Goal: Leave review/rating: Leave review/rating

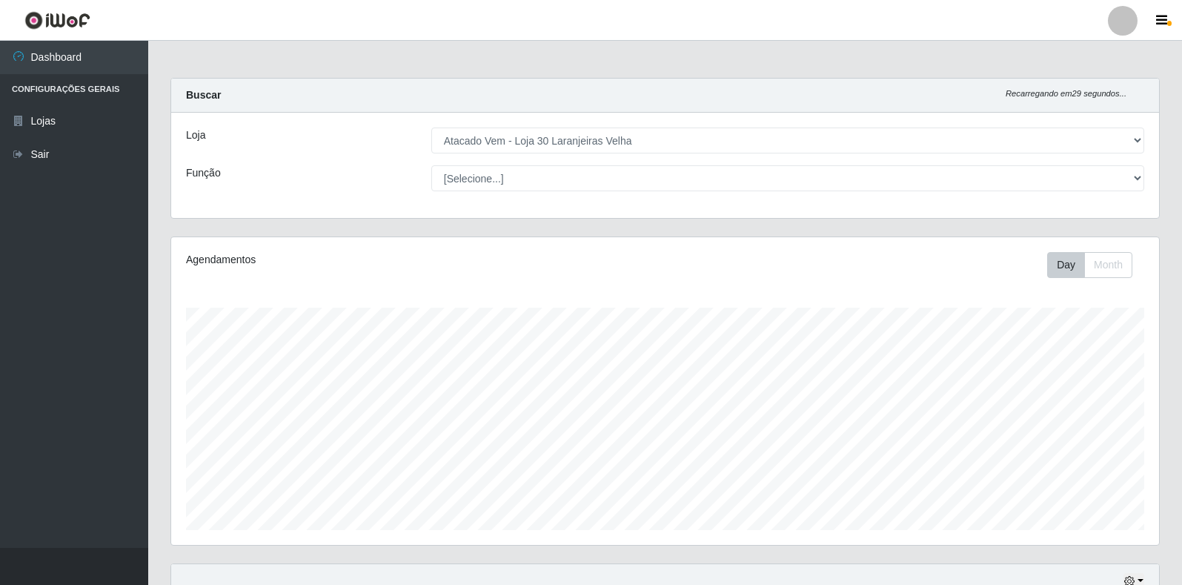
select select "495"
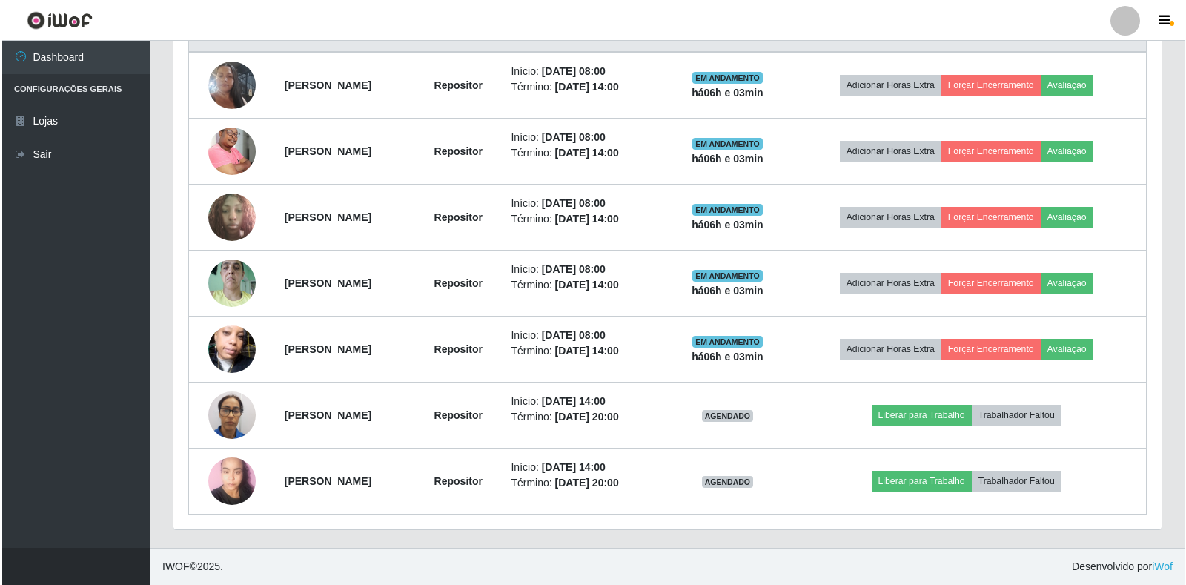
scroll to position [308, 988]
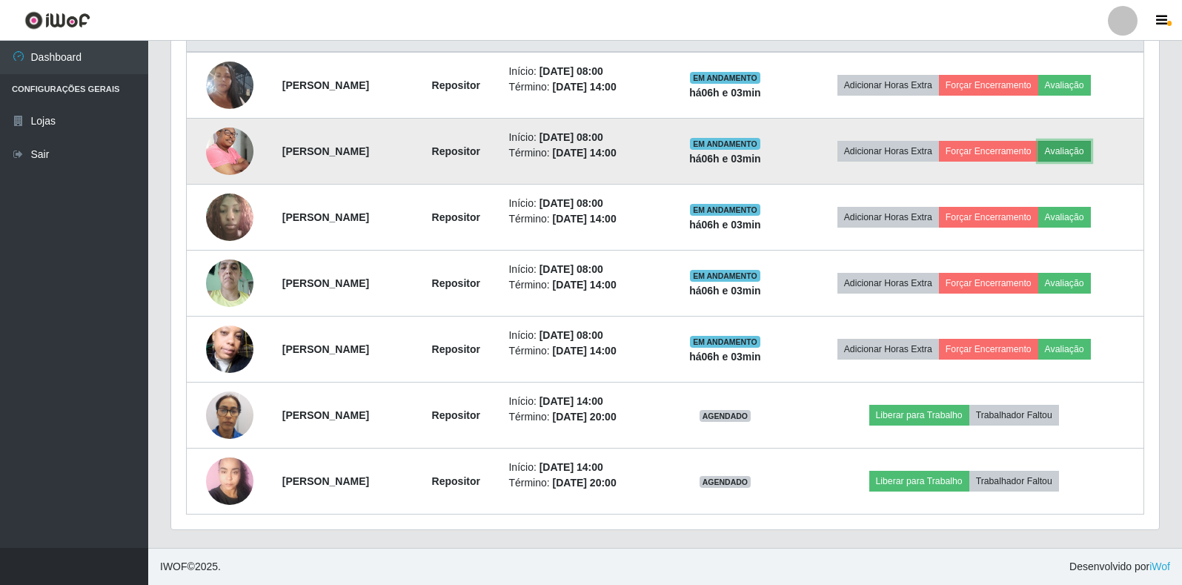
click at [1079, 153] on button "Avaliação" at bounding box center [1065, 151] width 53 height 21
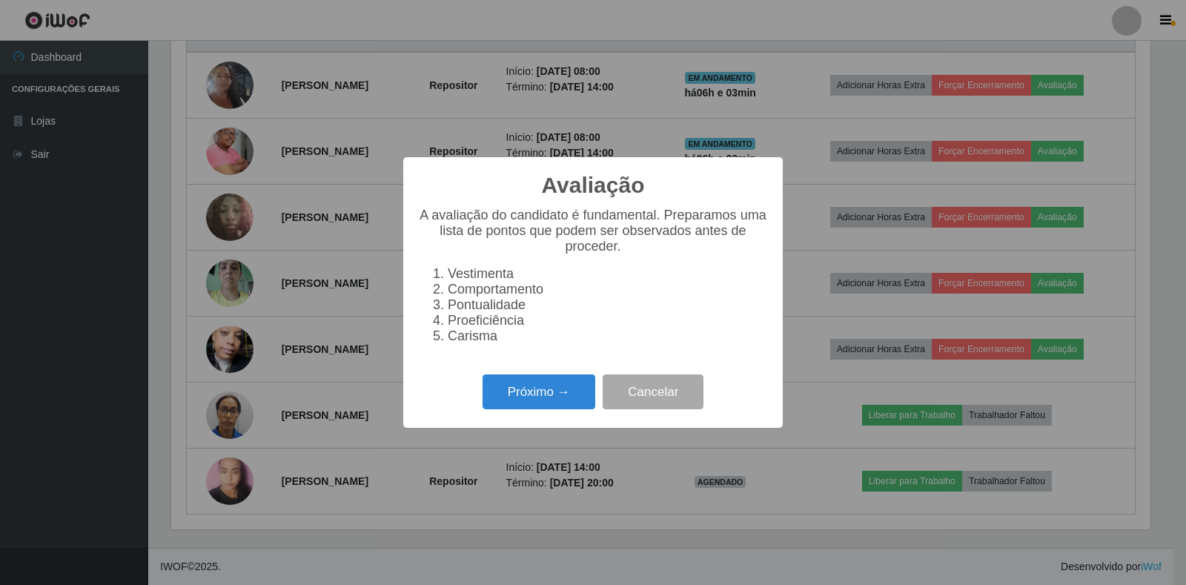
scroll to position [308, 979]
click at [568, 397] on button "Próximo →" at bounding box center [539, 391] width 113 height 35
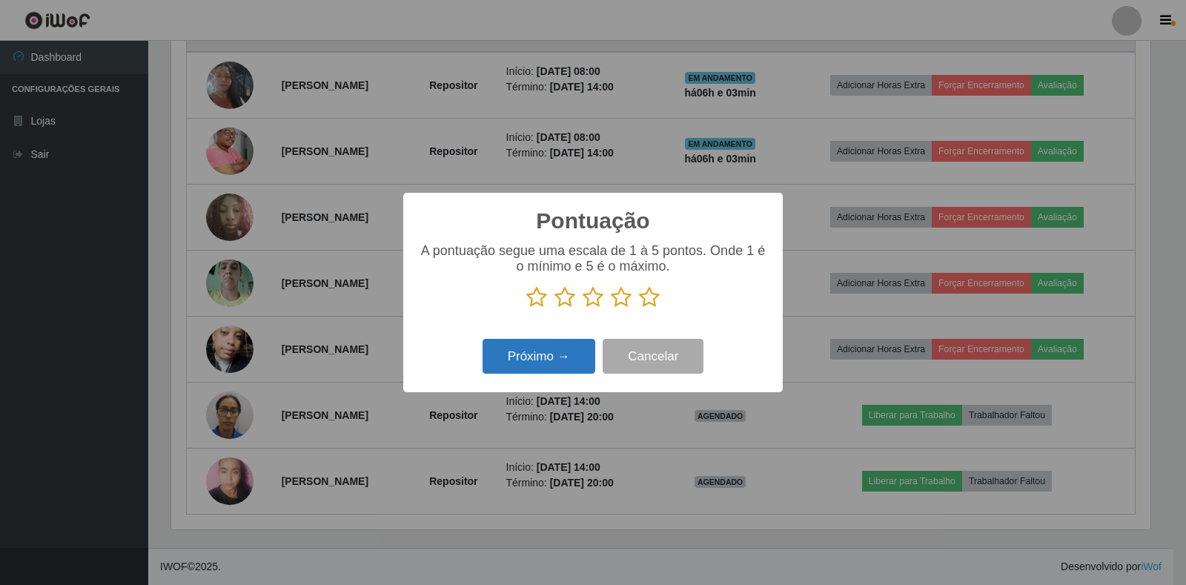
scroll to position [741053, 740381]
click at [650, 303] on icon at bounding box center [649, 297] width 21 height 22
click at [639, 308] on input "radio" at bounding box center [639, 308] width 0 height 0
click at [558, 357] on button "Próximo →" at bounding box center [539, 356] width 113 height 35
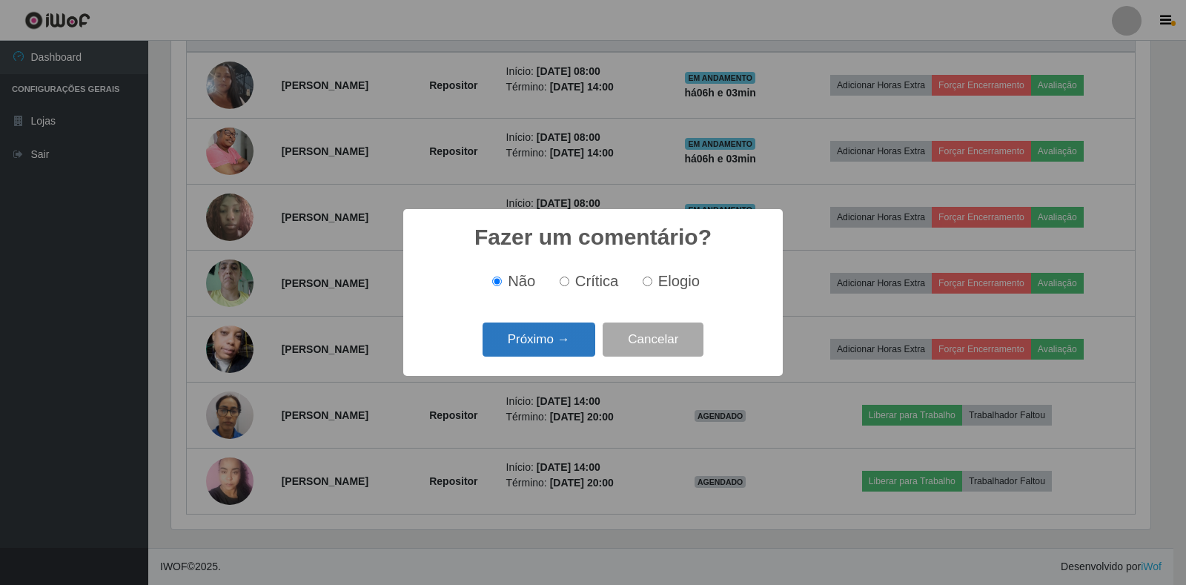
click at [577, 345] on button "Próximo →" at bounding box center [539, 339] width 113 height 35
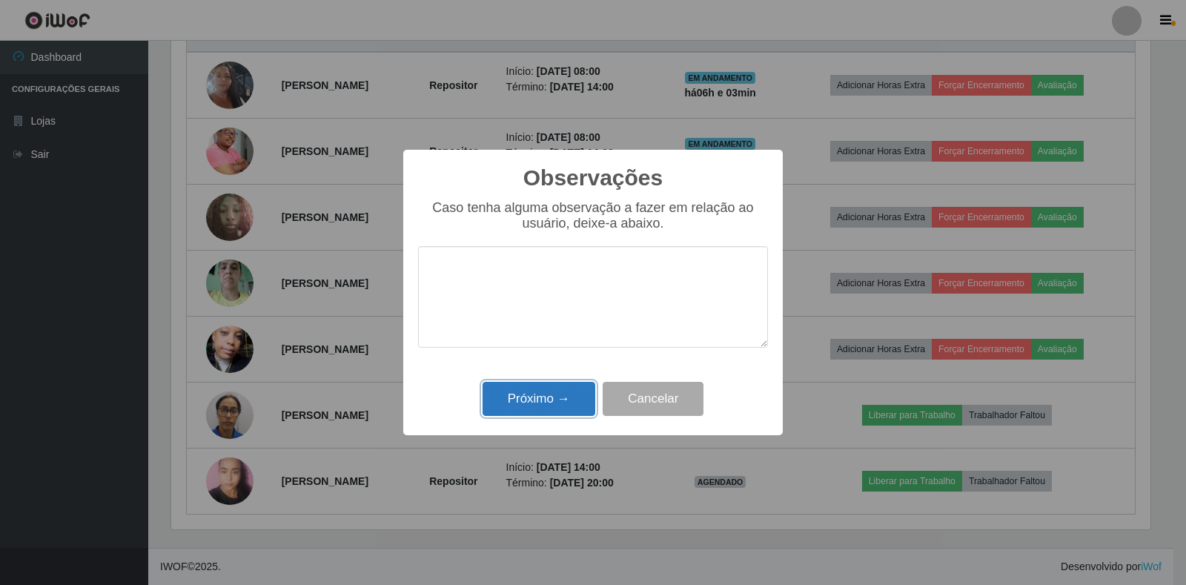
click at [562, 394] on button "Próximo →" at bounding box center [539, 399] width 113 height 35
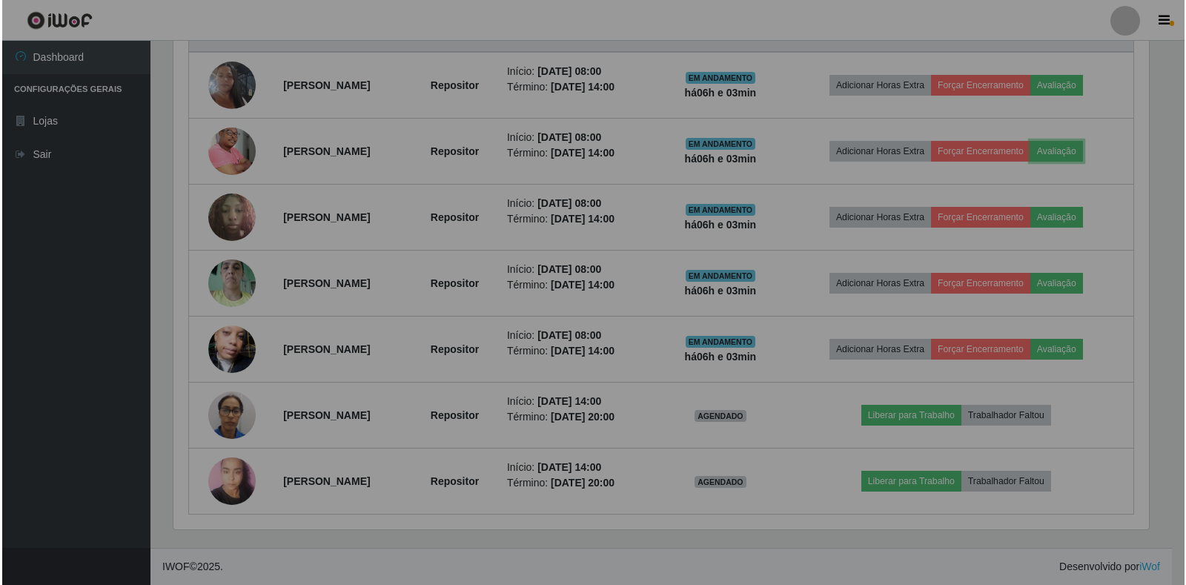
scroll to position [308, 988]
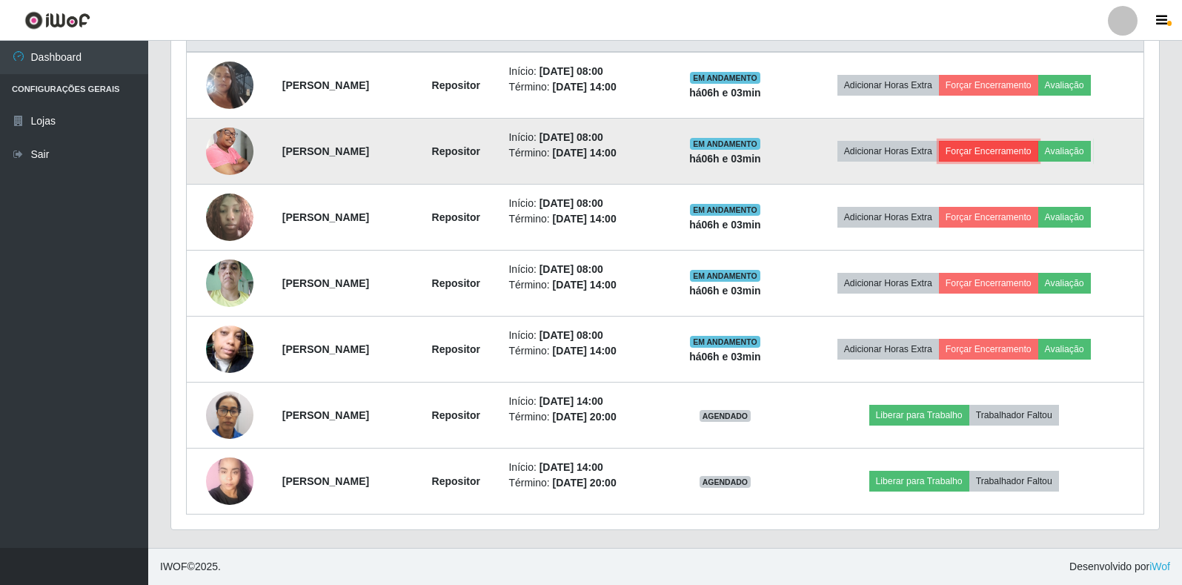
click at [1011, 150] on button "Forçar Encerramento" at bounding box center [988, 151] width 99 height 21
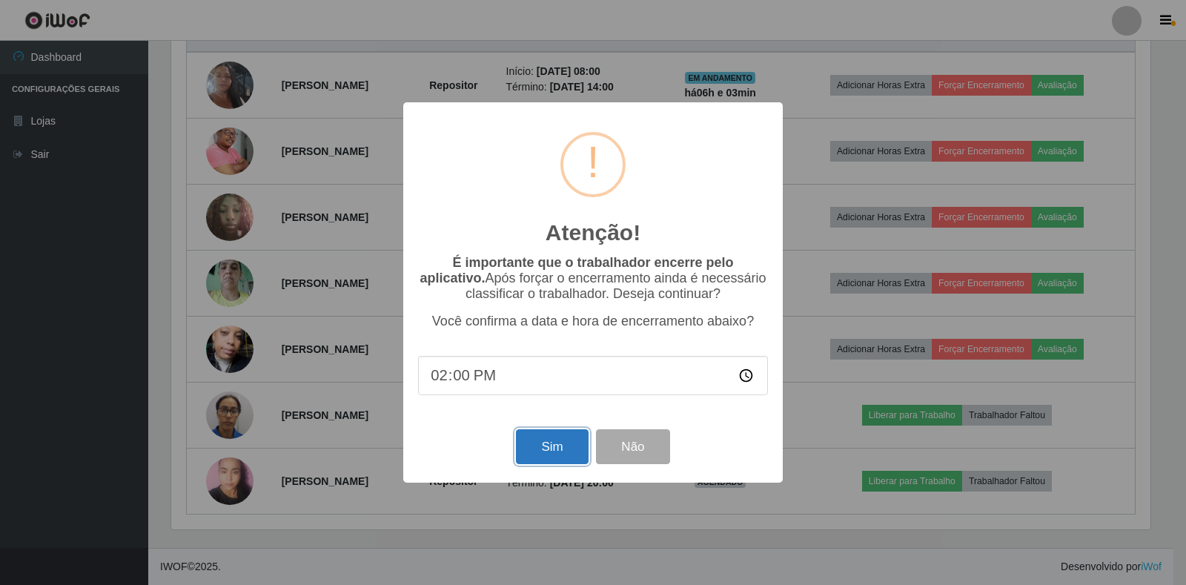
click at [569, 441] on button "Sim" at bounding box center [552, 446] width 72 height 35
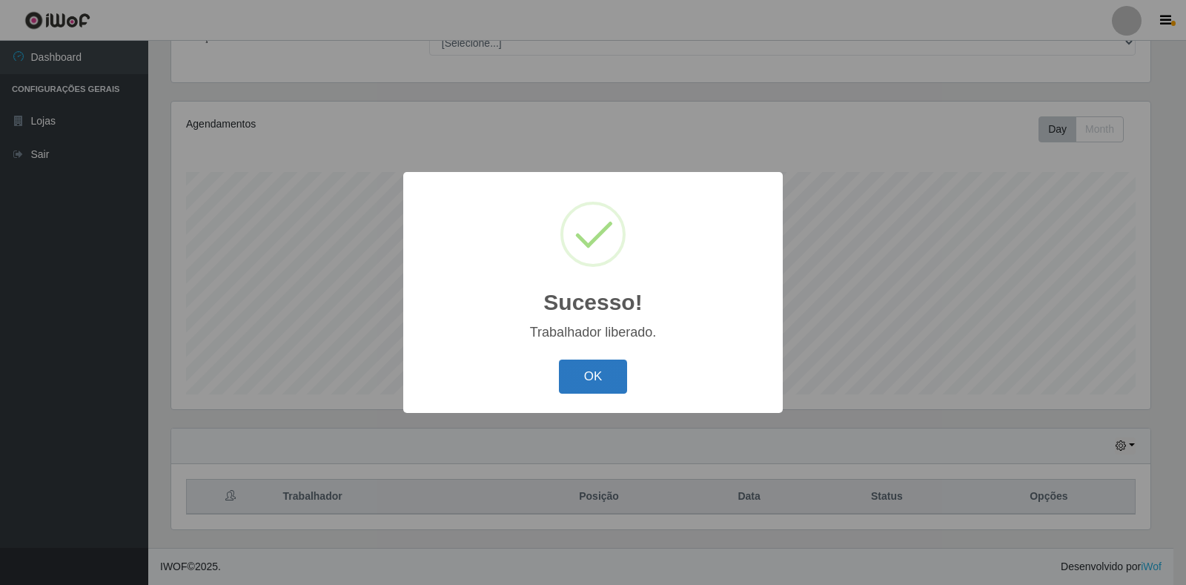
click at [599, 379] on button "OK" at bounding box center [593, 377] width 69 height 35
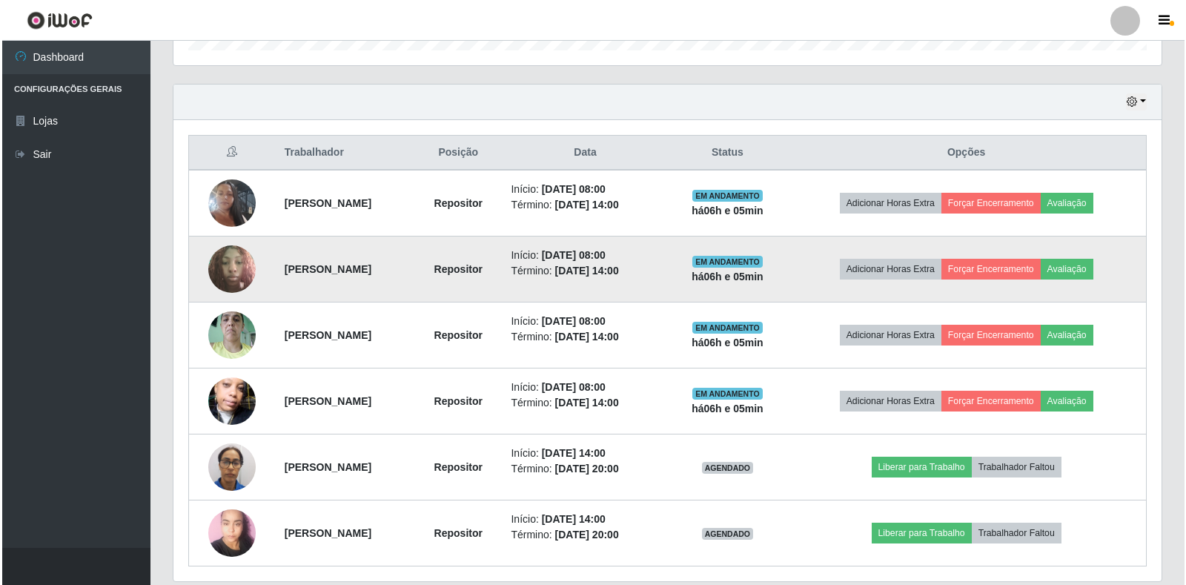
scroll to position [532, 0]
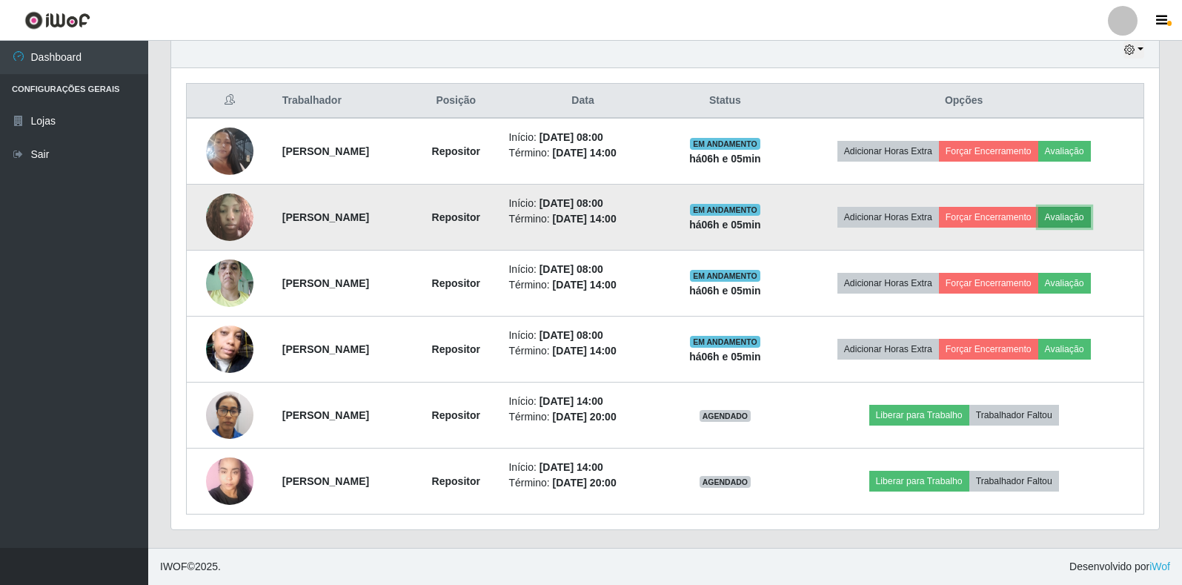
click at [1091, 217] on button "Avaliação" at bounding box center [1065, 217] width 53 height 21
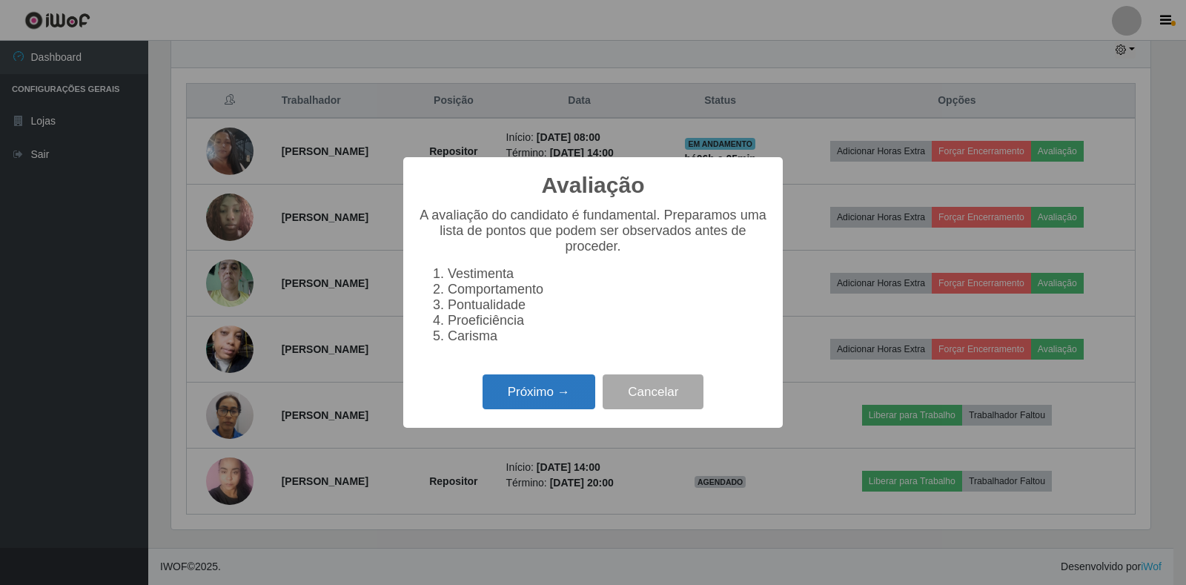
click at [564, 389] on button "Próximo →" at bounding box center [539, 391] width 113 height 35
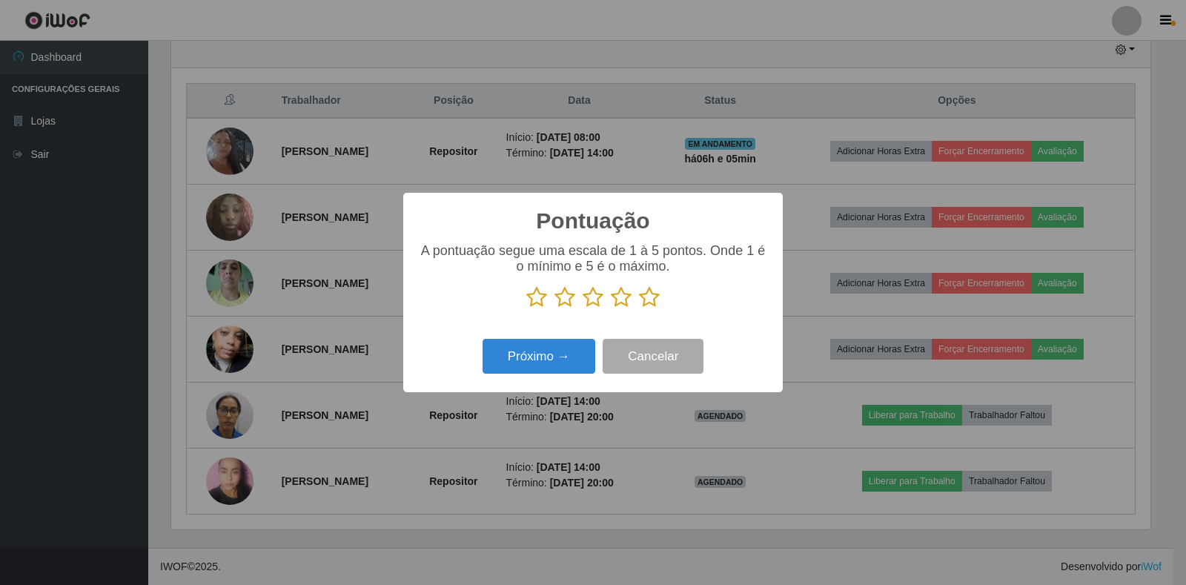
scroll to position [741053, 740381]
click at [658, 297] on icon at bounding box center [649, 297] width 21 height 22
click at [639, 308] on input "radio" at bounding box center [639, 308] width 0 height 0
click at [548, 359] on button "Próximo →" at bounding box center [539, 356] width 113 height 35
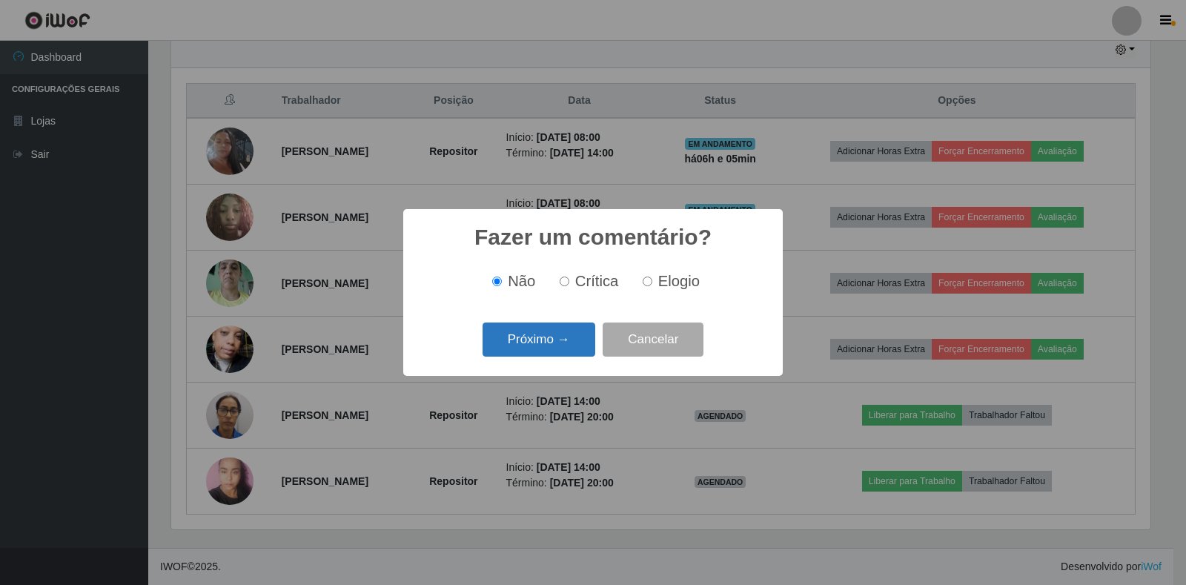
click at [555, 348] on button "Próximo →" at bounding box center [539, 339] width 113 height 35
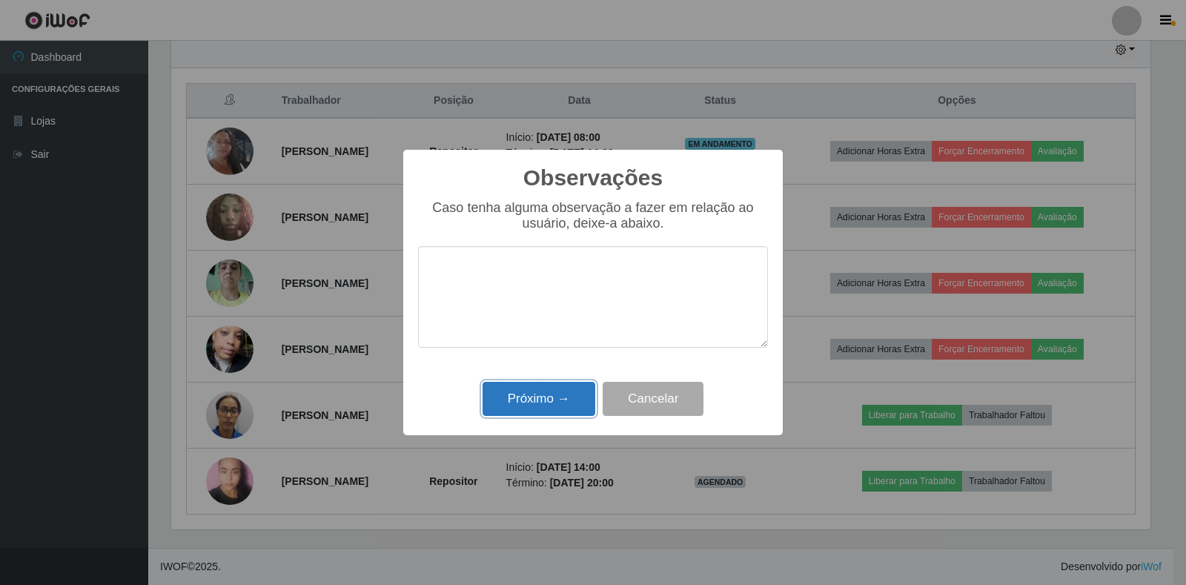
click at [552, 402] on button "Próximo →" at bounding box center [539, 399] width 113 height 35
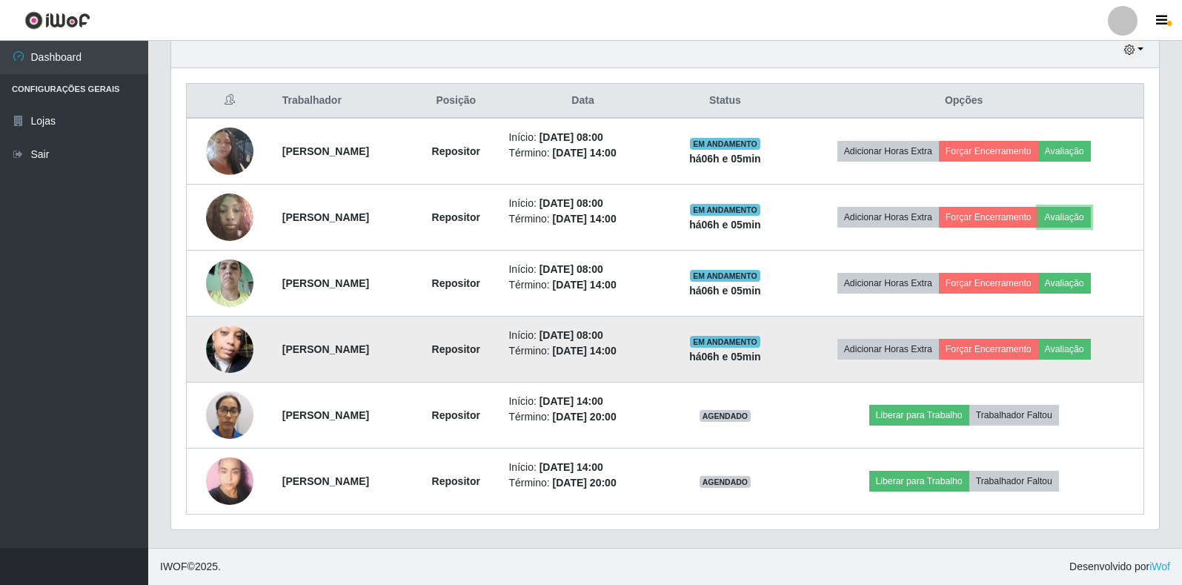
scroll to position [308, 988]
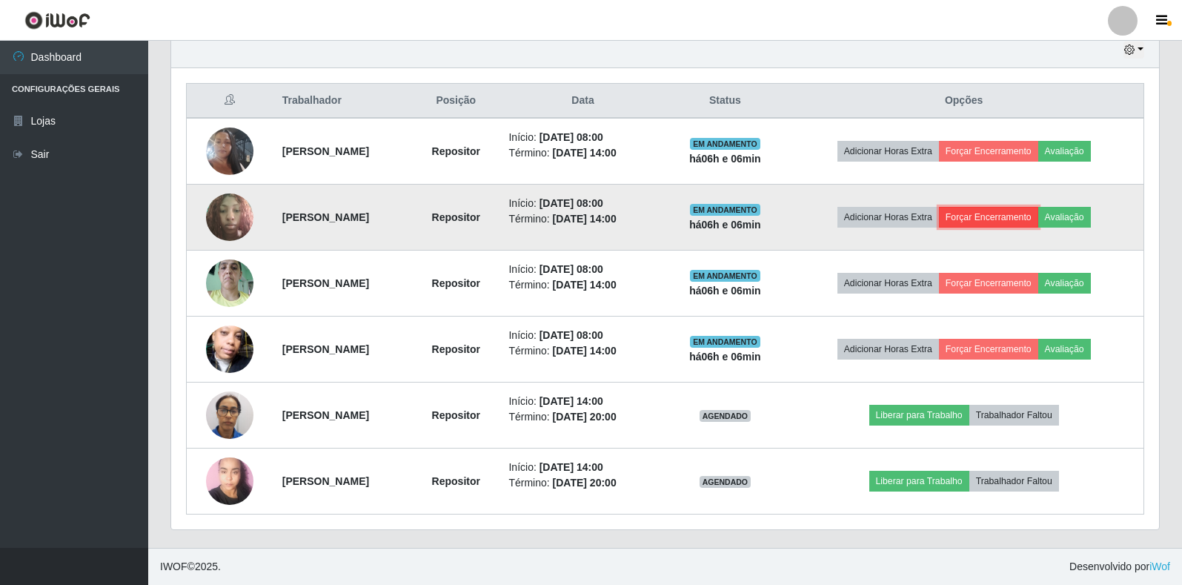
click at [1021, 219] on button "Forçar Encerramento" at bounding box center [988, 217] width 99 height 21
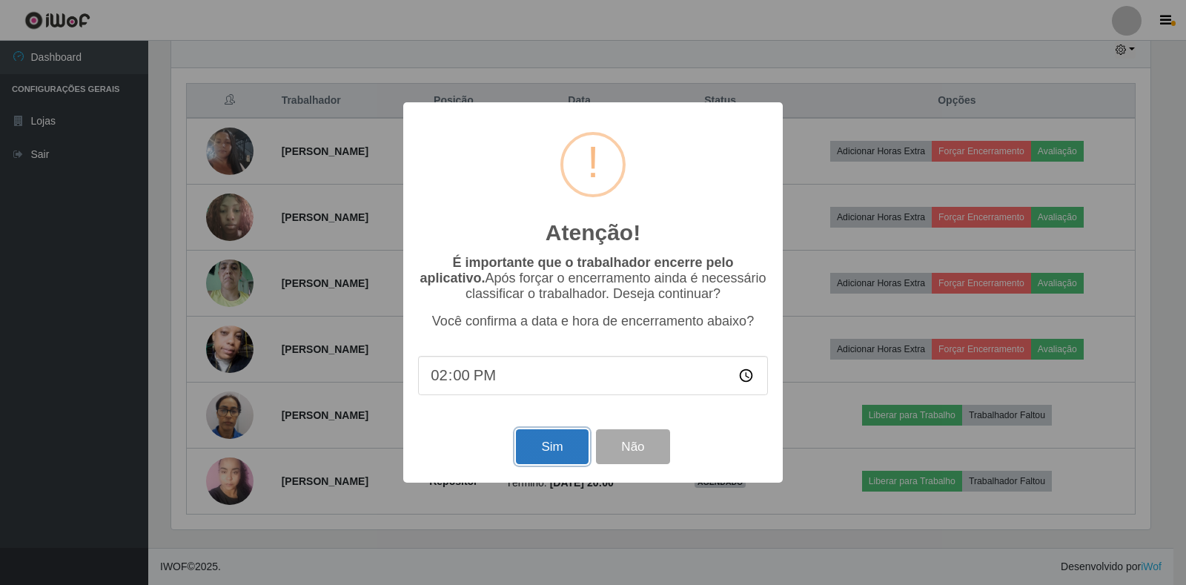
click at [559, 454] on button "Sim" at bounding box center [552, 446] width 72 height 35
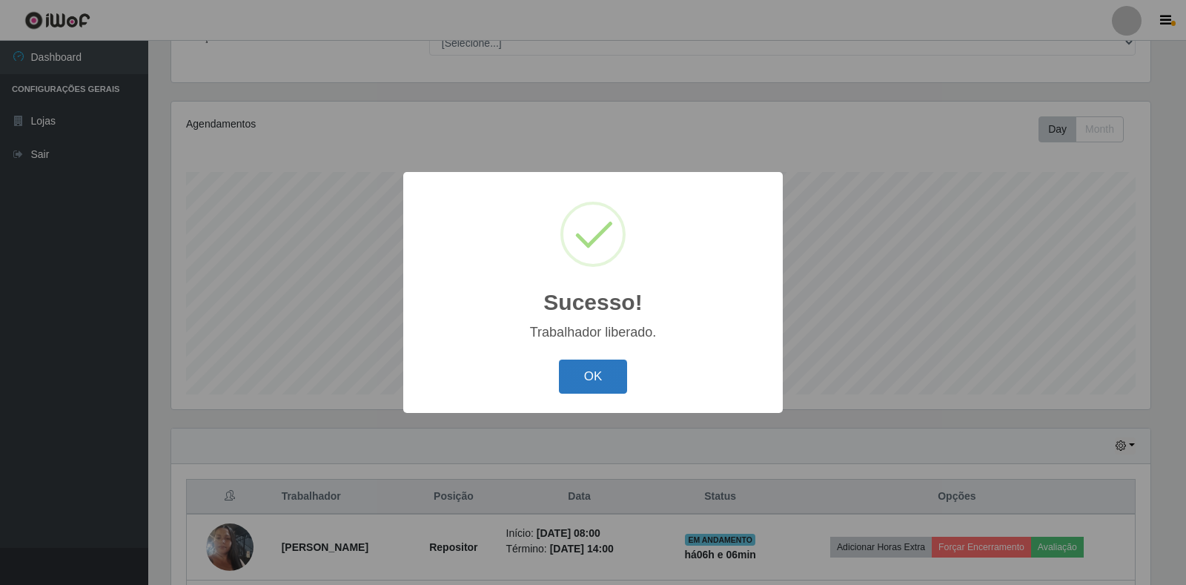
click at [589, 388] on button "OK" at bounding box center [593, 377] width 69 height 35
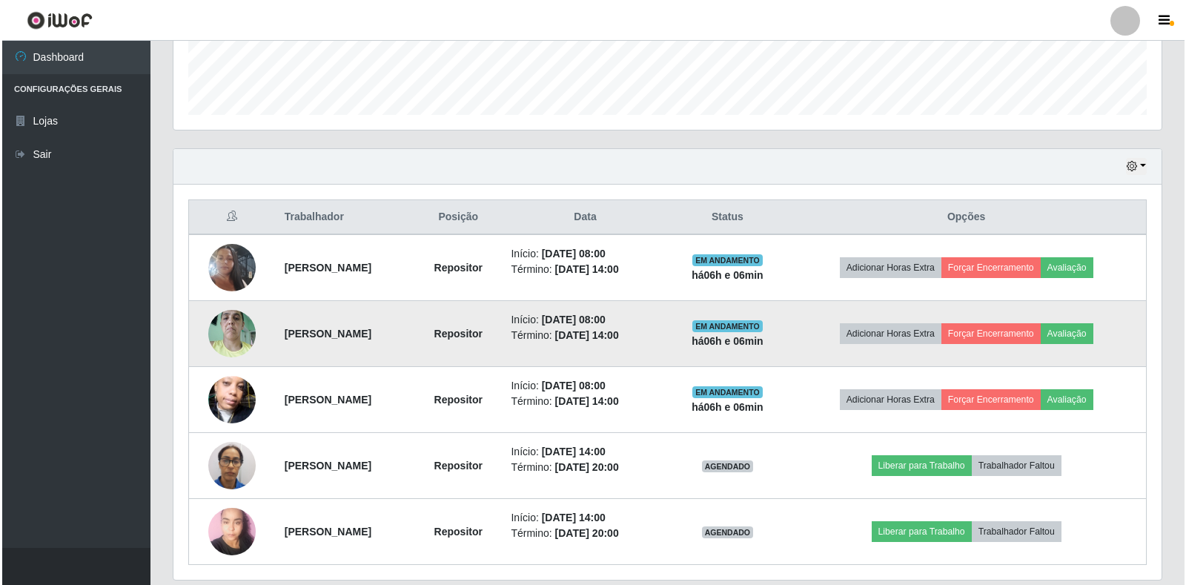
scroll to position [432, 0]
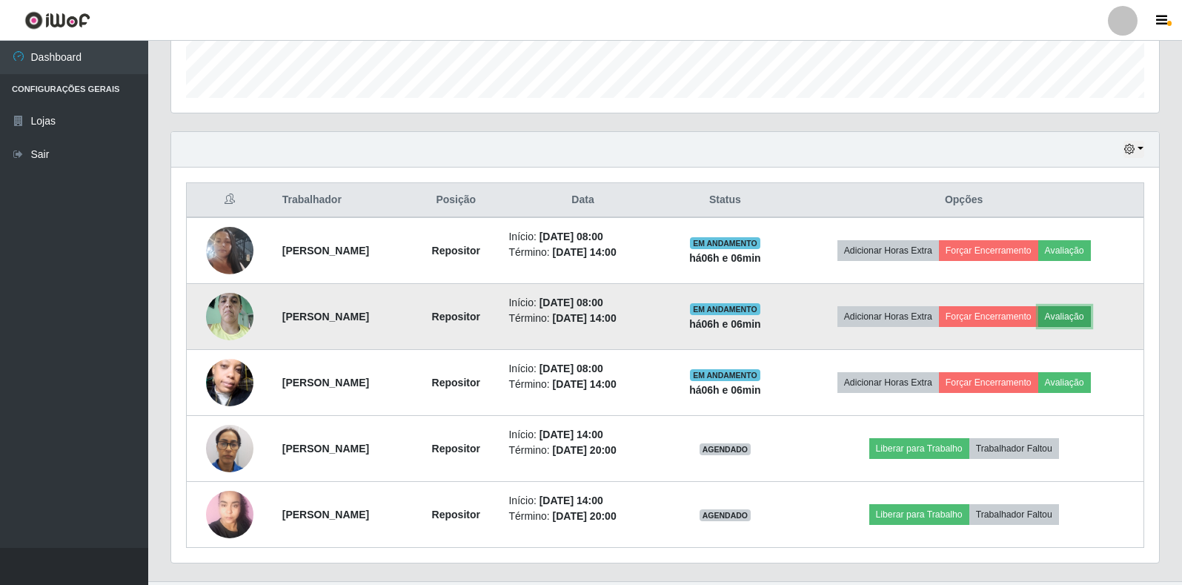
click at [1091, 321] on button "Avaliação" at bounding box center [1065, 316] width 53 height 21
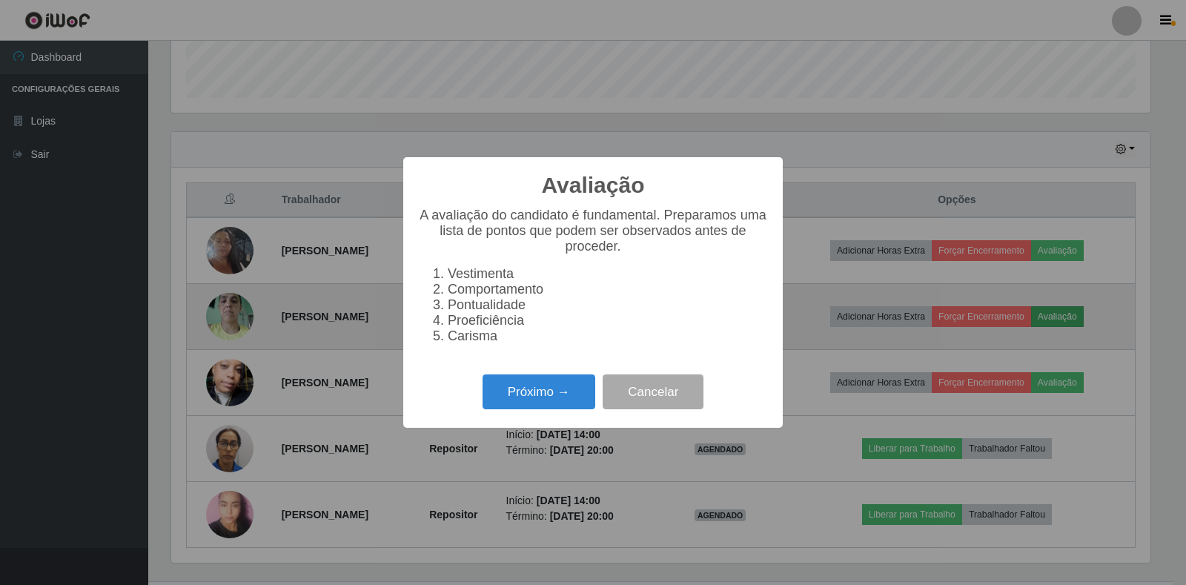
scroll to position [308, 979]
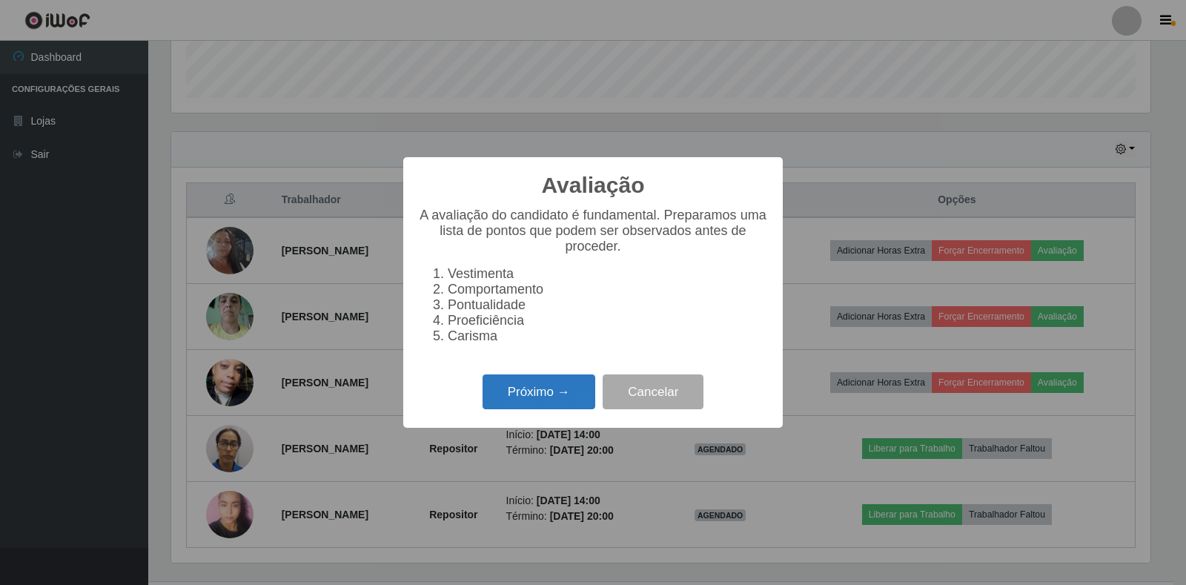
click at [576, 393] on button "Próximo →" at bounding box center [539, 391] width 113 height 35
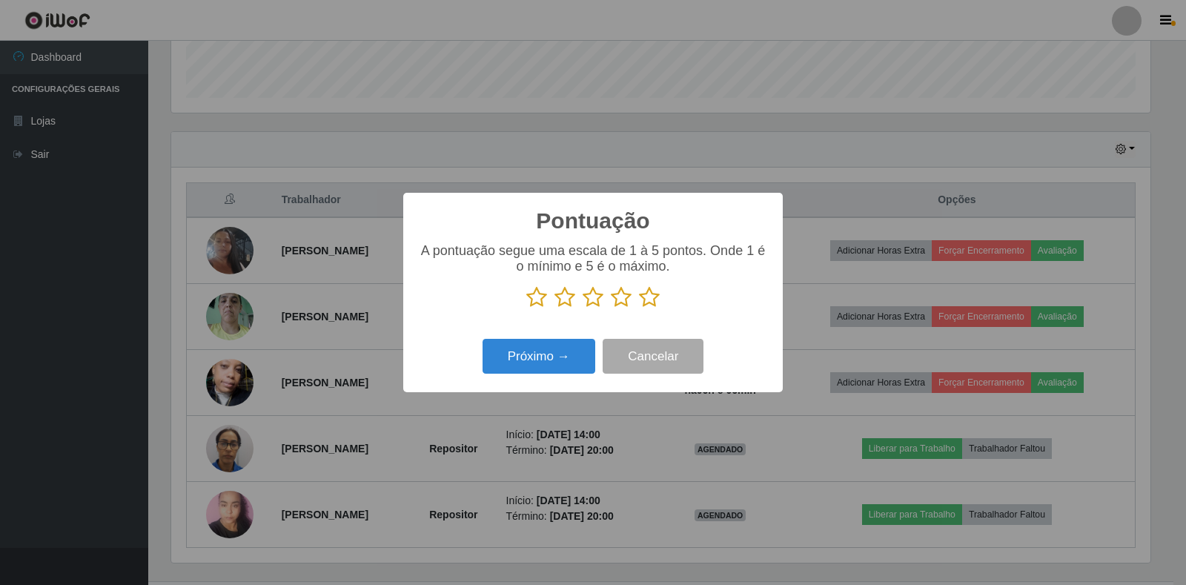
click at [653, 301] on icon at bounding box center [649, 297] width 21 height 22
click at [639, 308] on input "radio" at bounding box center [639, 308] width 0 height 0
click at [559, 363] on button "Próximo →" at bounding box center [539, 356] width 113 height 35
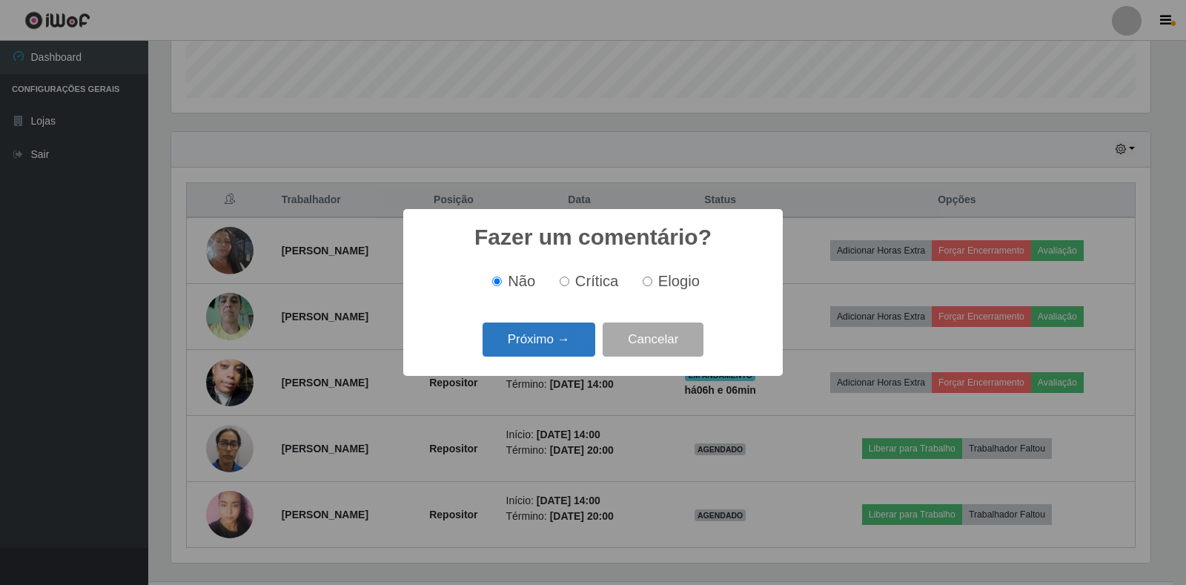
click at [557, 349] on button "Próximo →" at bounding box center [539, 339] width 113 height 35
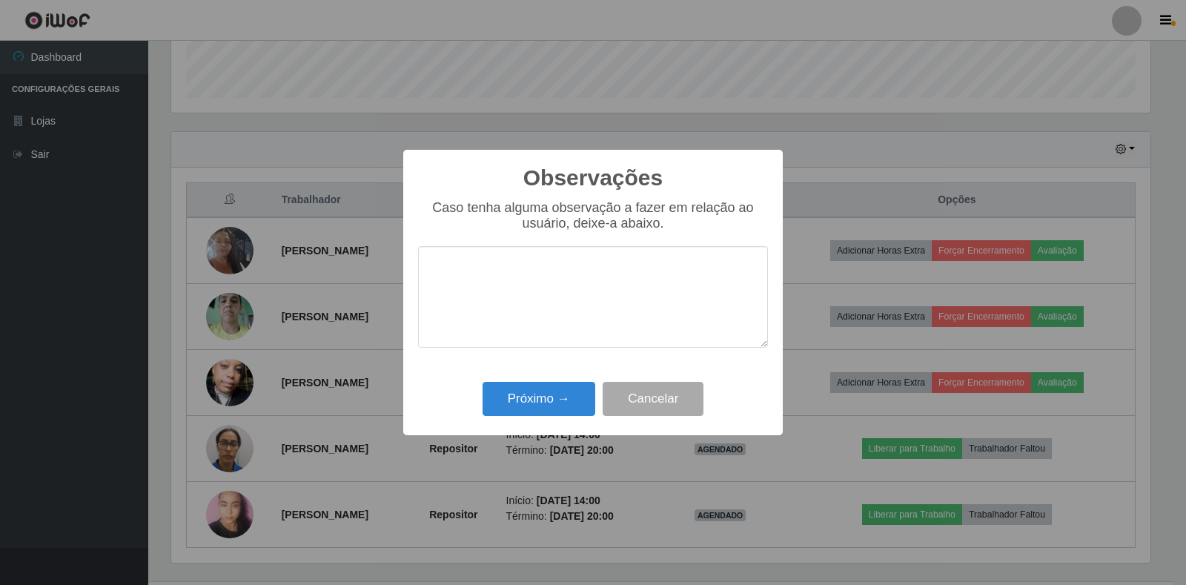
click at [567, 381] on div "Próximo → Cancelar" at bounding box center [593, 398] width 350 height 42
click at [563, 395] on button "Próximo →" at bounding box center [539, 399] width 113 height 35
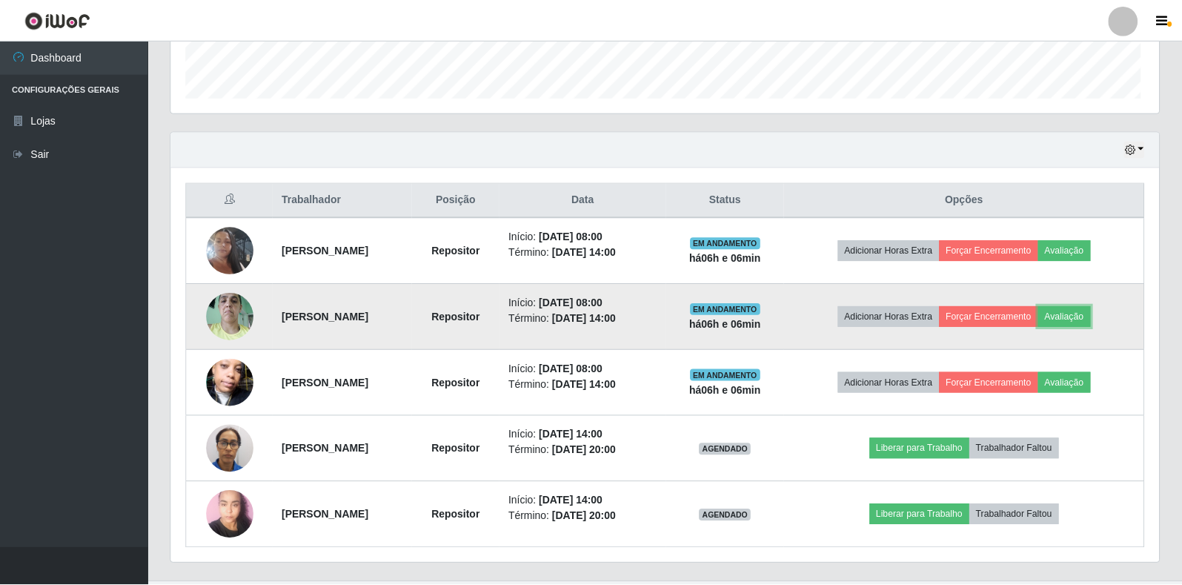
scroll to position [308, 988]
click at [992, 315] on button "Forçar Encerramento" at bounding box center [988, 316] width 99 height 21
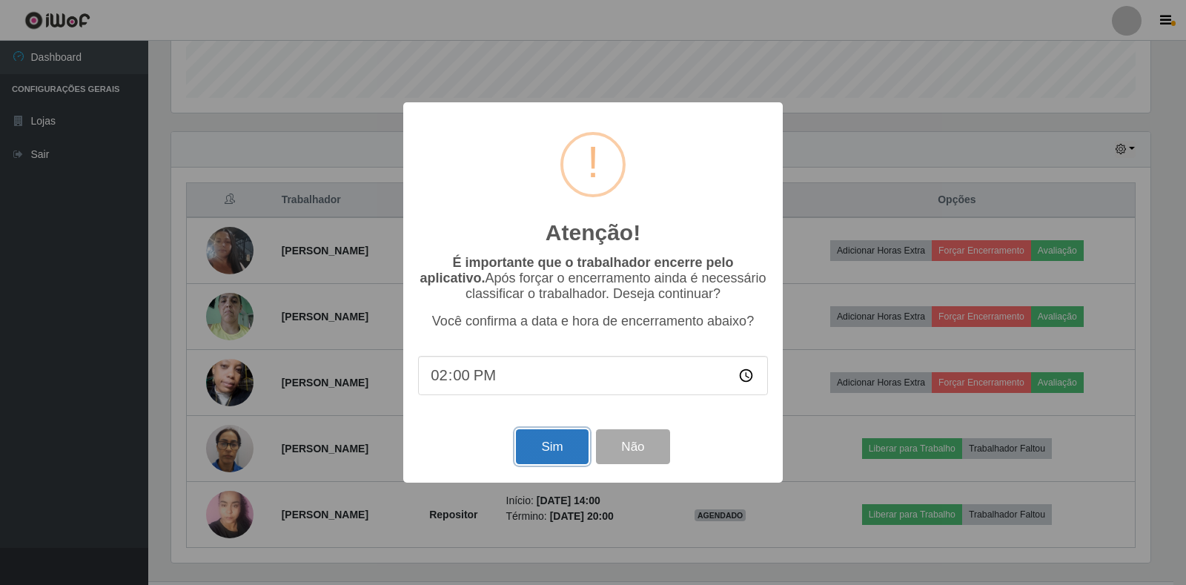
click at [564, 448] on button "Sim" at bounding box center [552, 446] width 72 height 35
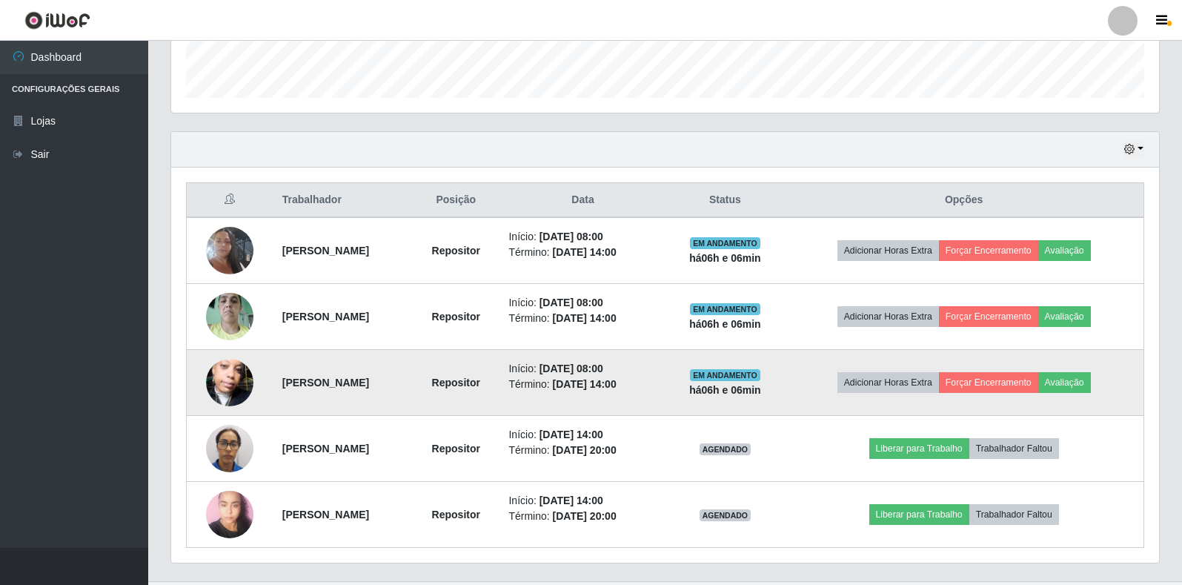
scroll to position [0, 0]
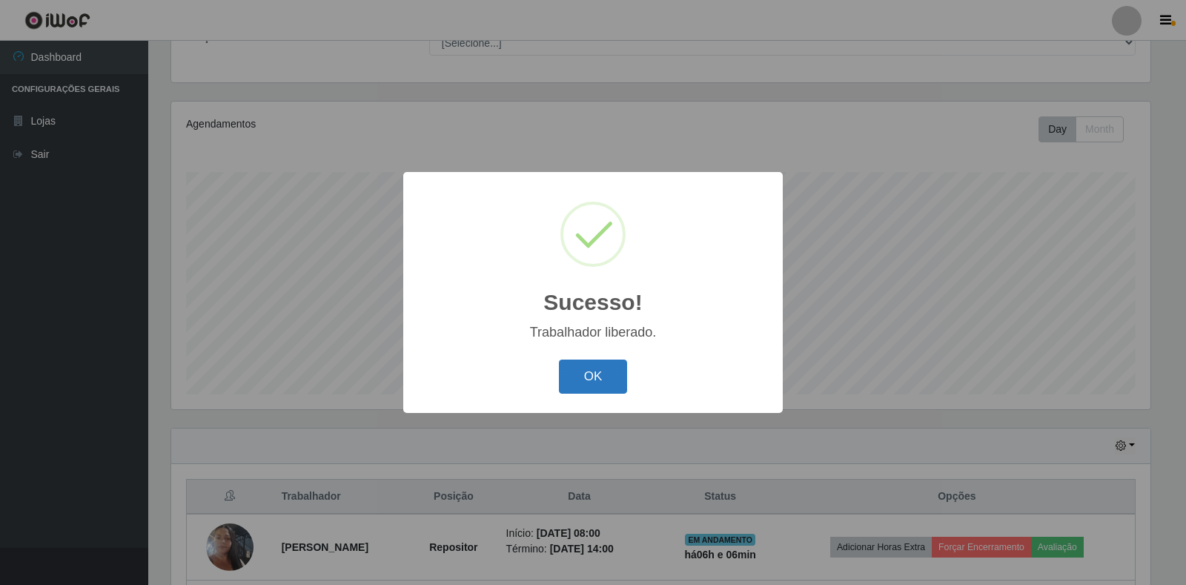
click at [605, 380] on button "OK" at bounding box center [593, 377] width 69 height 35
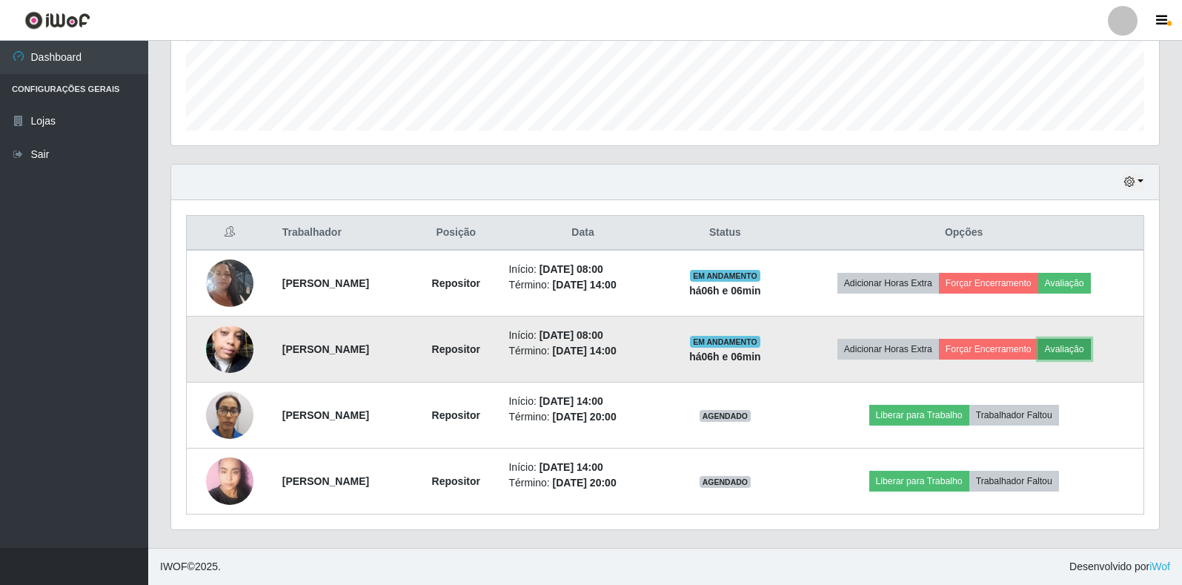
click at [1091, 340] on button "Avaliação" at bounding box center [1065, 349] width 53 height 21
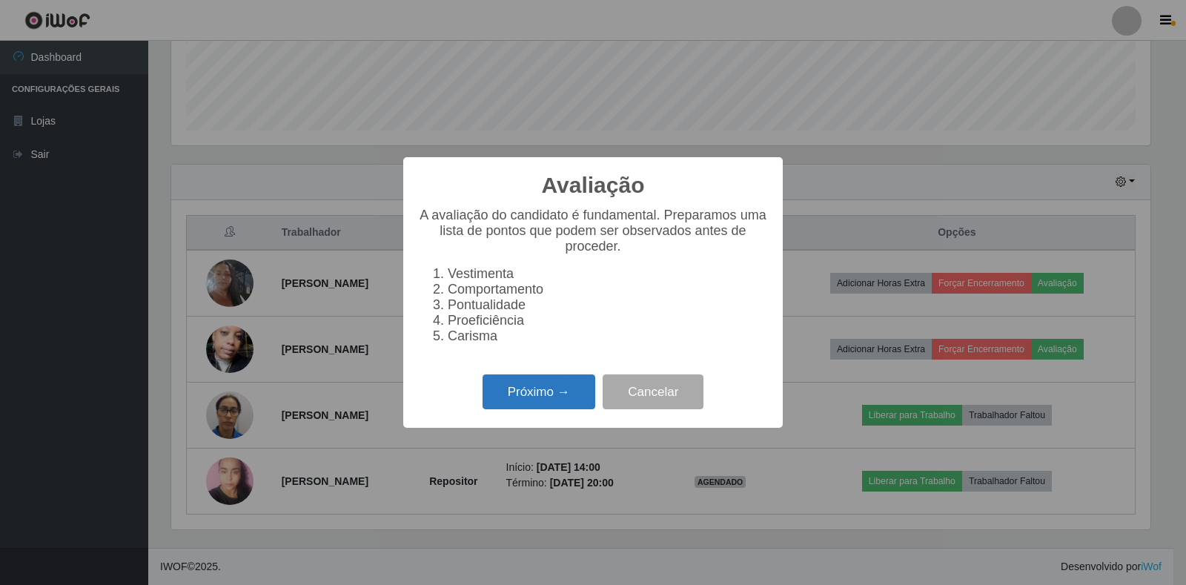
click at [560, 400] on button "Próximo →" at bounding box center [539, 391] width 113 height 35
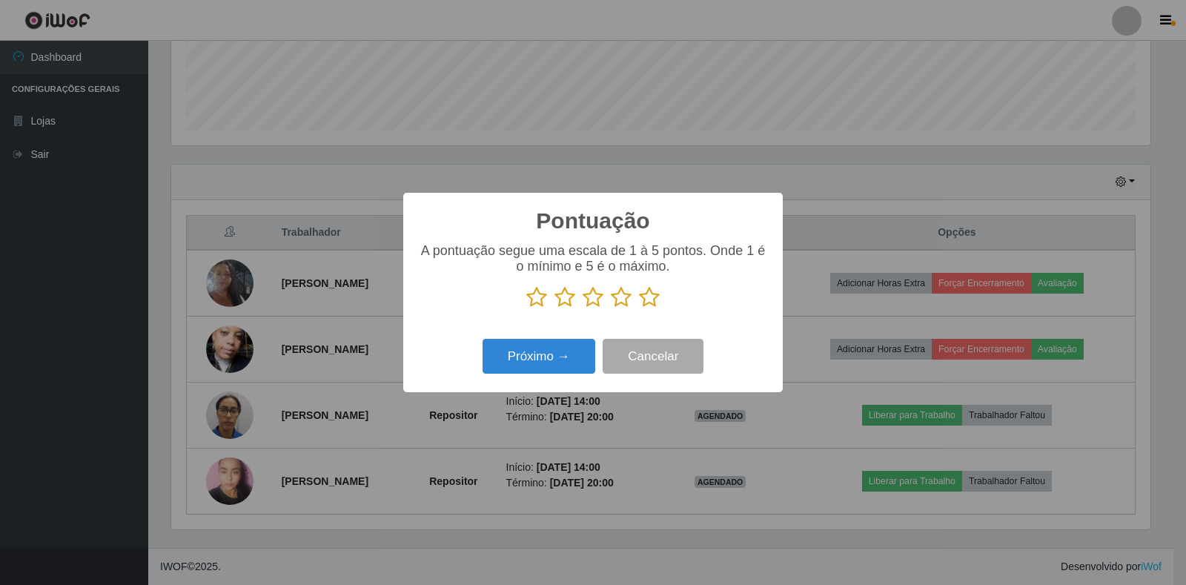
click at [654, 300] on icon at bounding box center [649, 297] width 21 height 22
click at [639, 308] on input "radio" at bounding box center [639, 308] width 0 height 0
click at [516, 374] on button "Próximo →" at bounding box center [539, 356] width 113 height 35
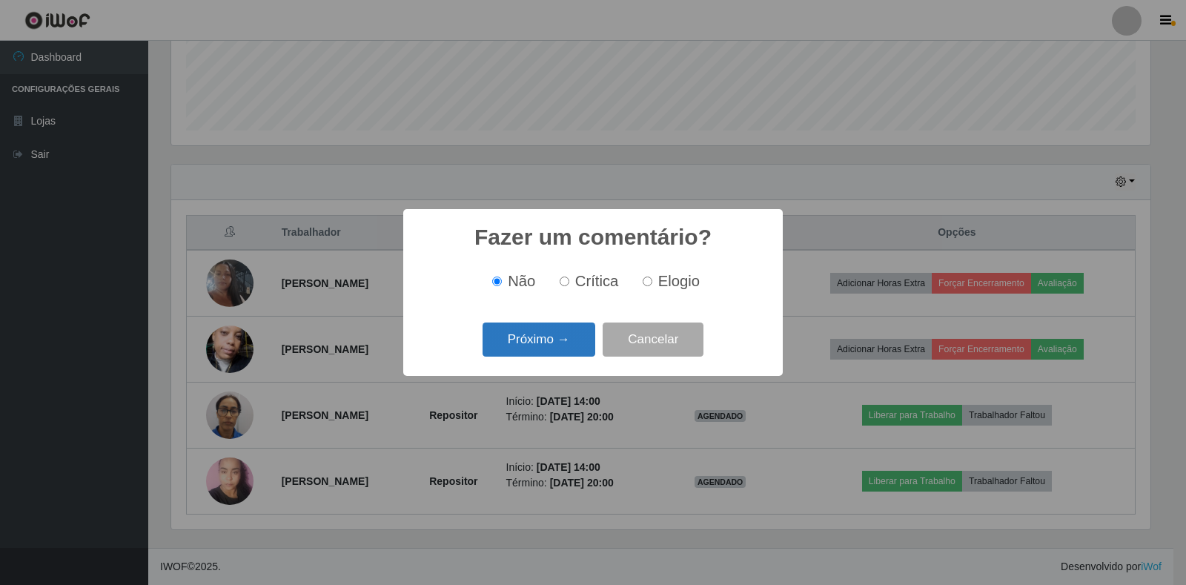
click at [523, 337] on button "Próximo →" at bounding box center [539, 339] width 113 height 35
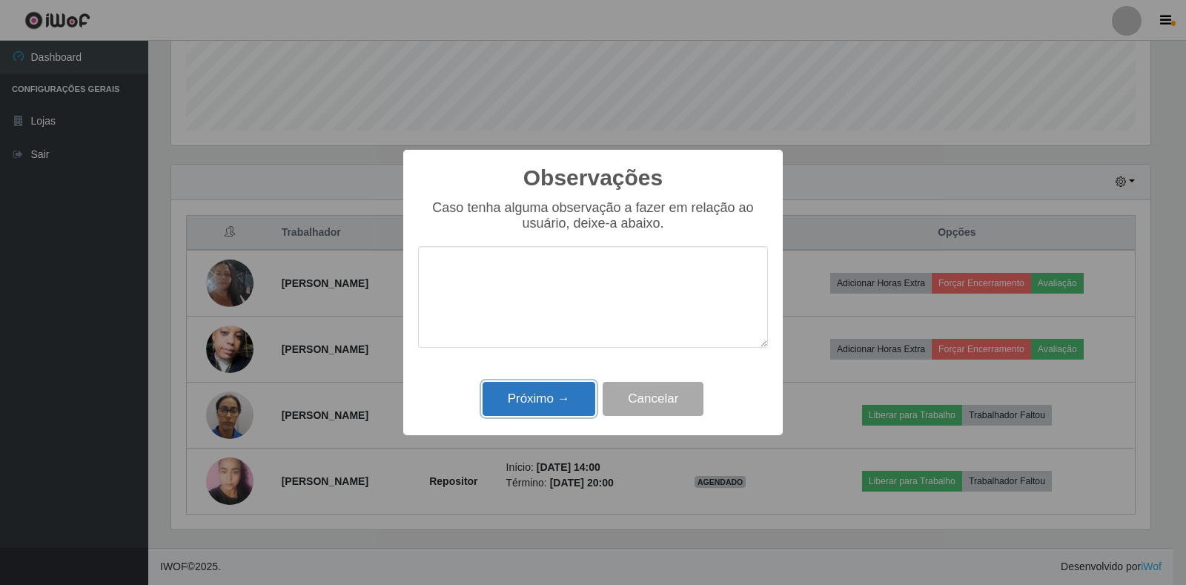
click at [540, 394] on button "Próximo →" at bounding box center [539, 399] width 113 height 35
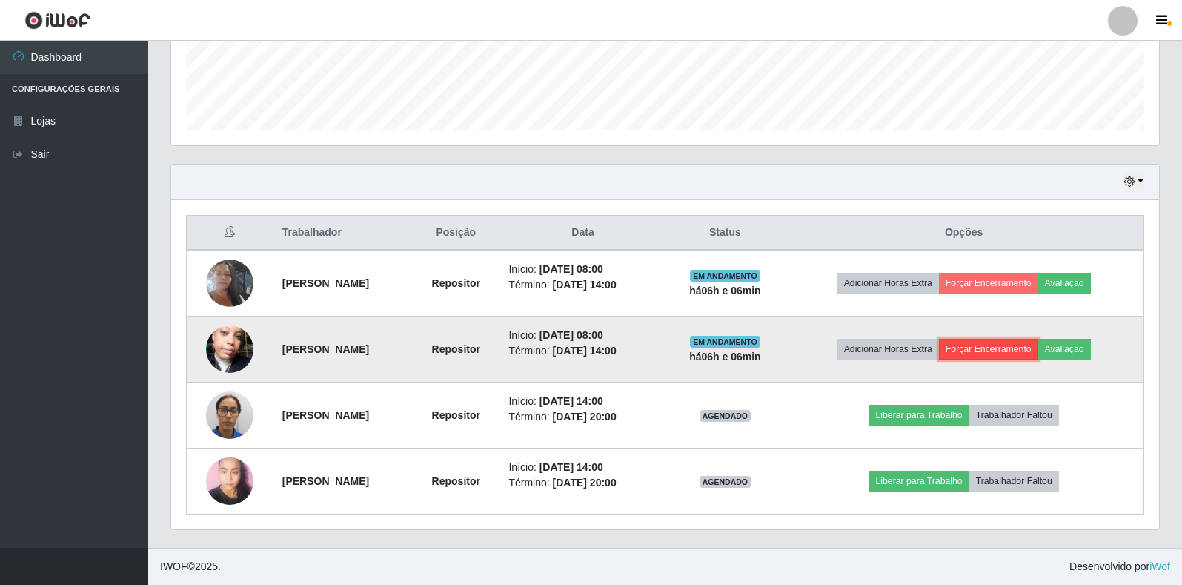
click at [991, 348] on button "Forçar Encerramento" at bounding box center [988, 349] width 99 height 21
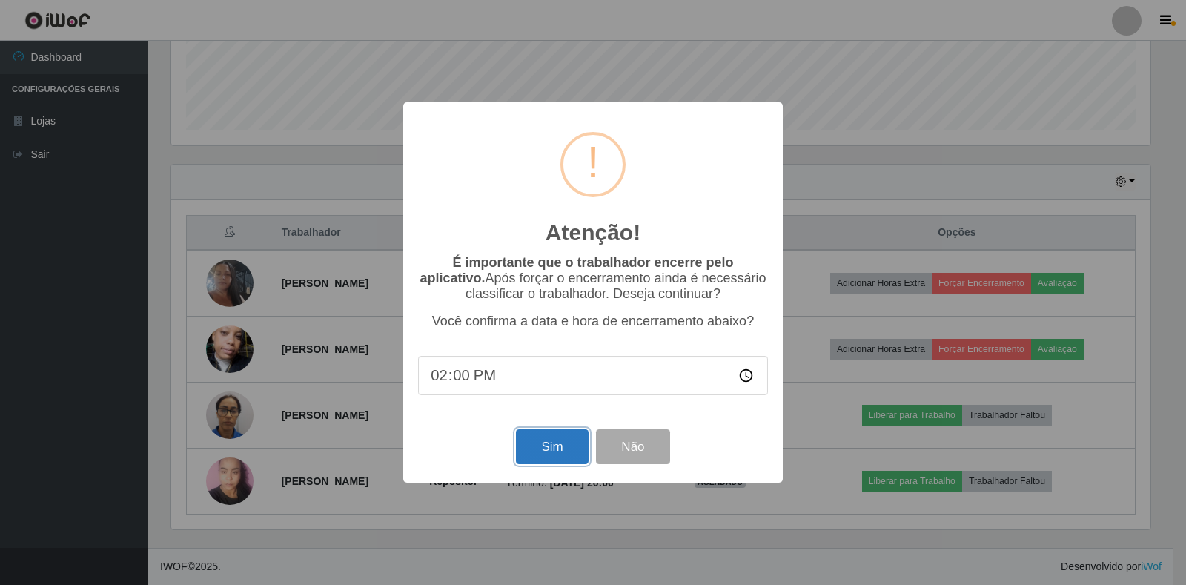
click at [563, 458] on button "Sim" at bounding box center [552, 446] width 72 height 35
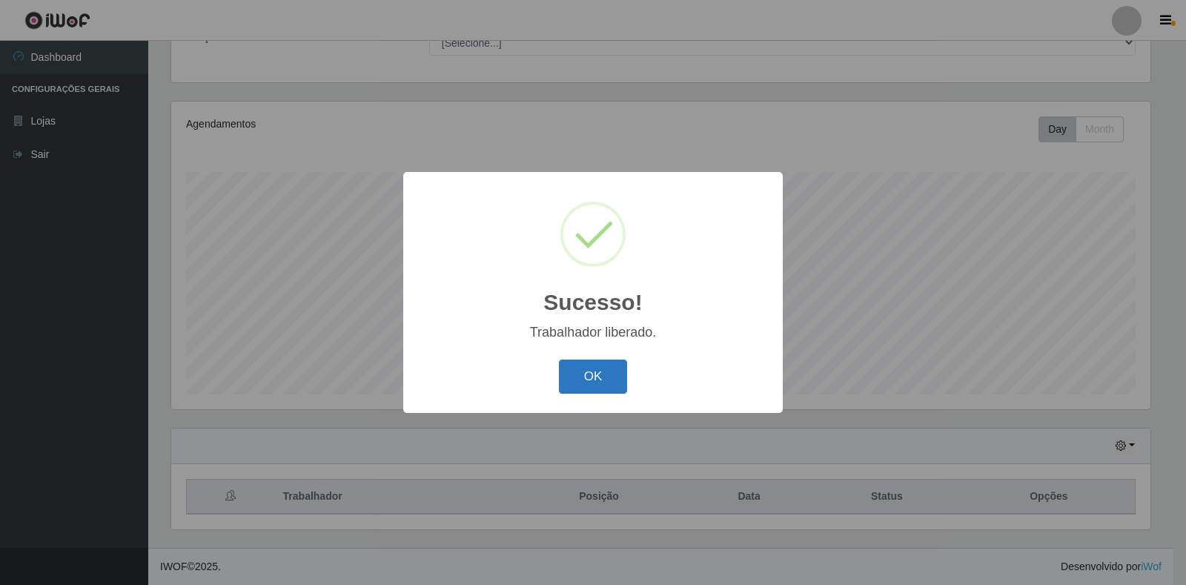
click at [596, 383] on button "OK" at bounding box center [593, 377] width 69 height 35
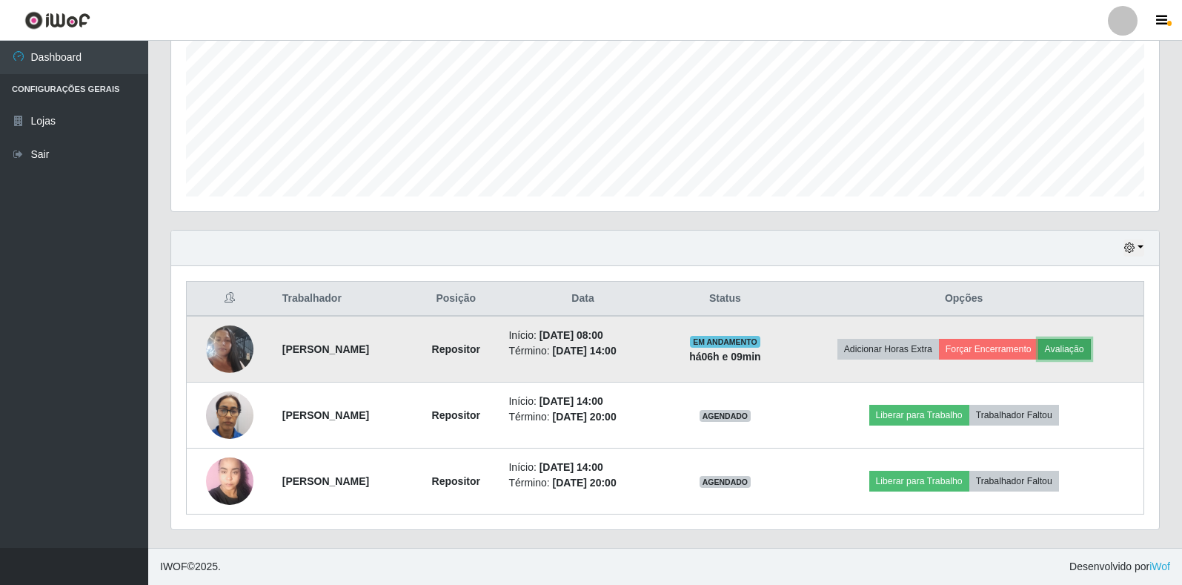
click at [1088, 345] on button "Avaliação" at bounding box center [1065, 349] width 53 height 21
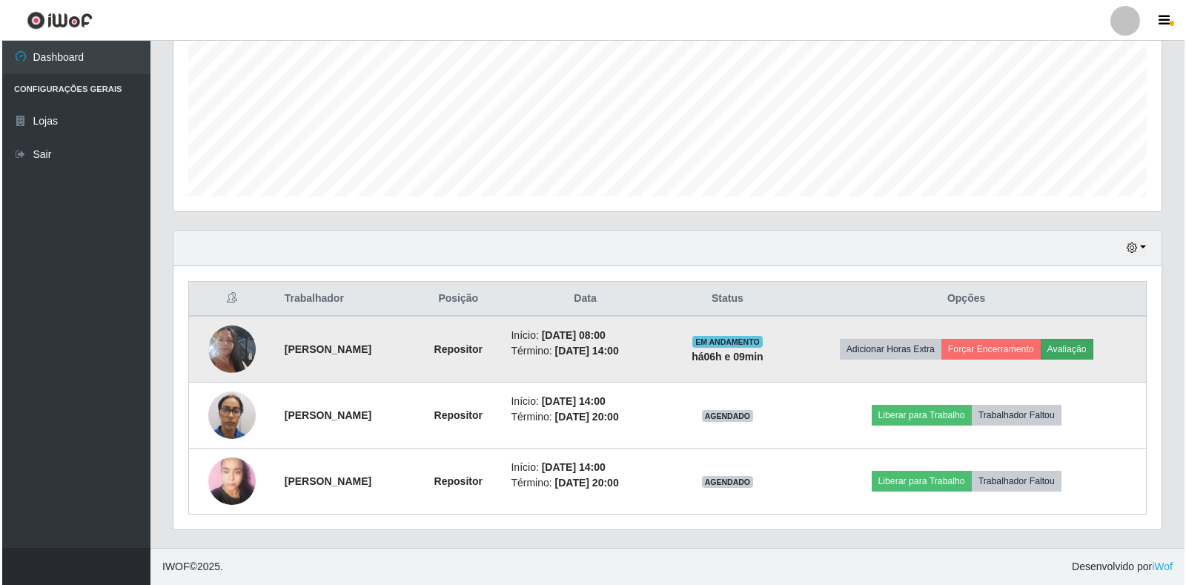
scroll to position [308, 979]
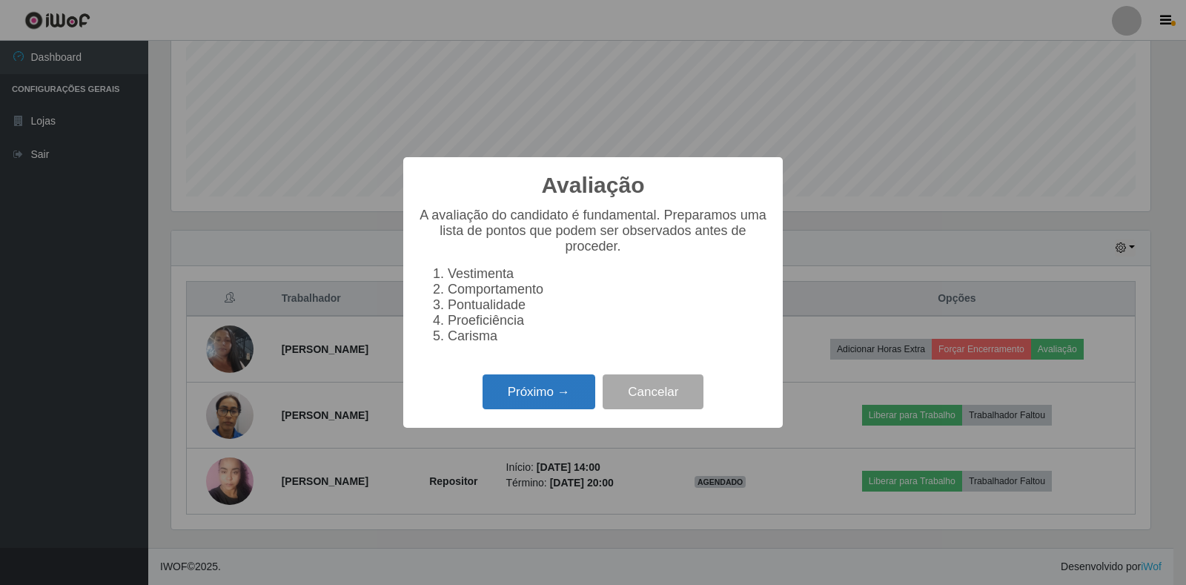
click at [544, 404] on button "Próximo →" at bounding box center [539, 391] width 113 height 35
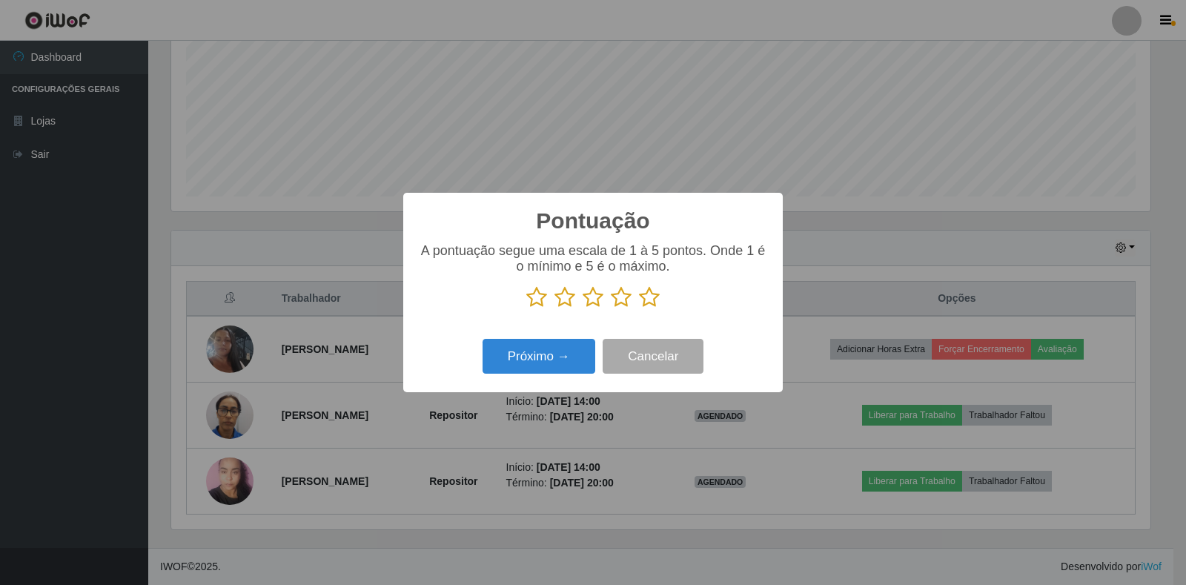
scroll to position [741053, 740381]
click at [652, 296] on icon at bounding box center [649, 297] width 21 height 22
click at [639, 308] on input "radio" at bounding box center [639, 308] width 0 height 0
click at [550, 376] on div "Próximo → Cancelar" at bounding box center [593, 356] width 350 height 42
click at [550, 366] on button "Próximo →" at bounding box center [539, 356] width 113 height 35
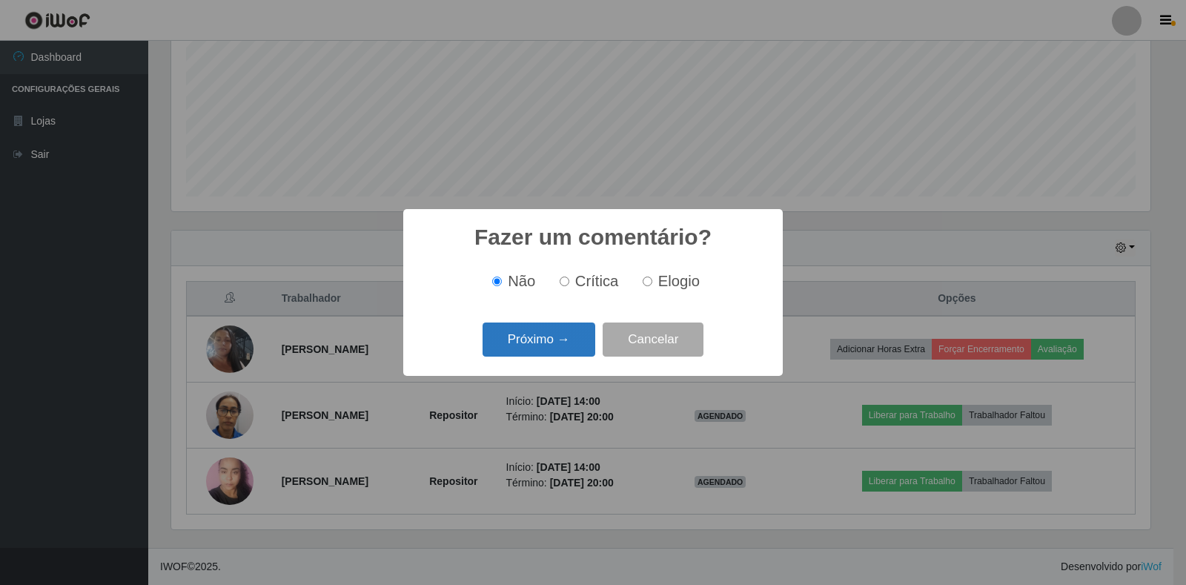
click at [540, 342] on button "Próximo →" at bounding box center [539, 339] width 113 height 35
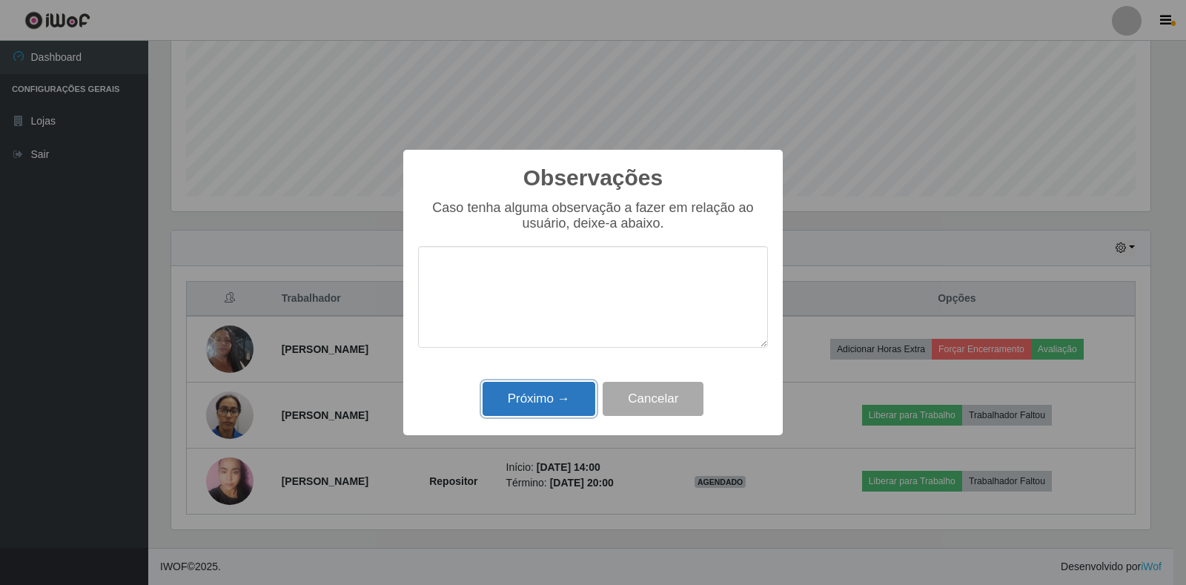
click at [536, 401] on button "Próximo →" at bounding box center [539, 399] width 113 height 35
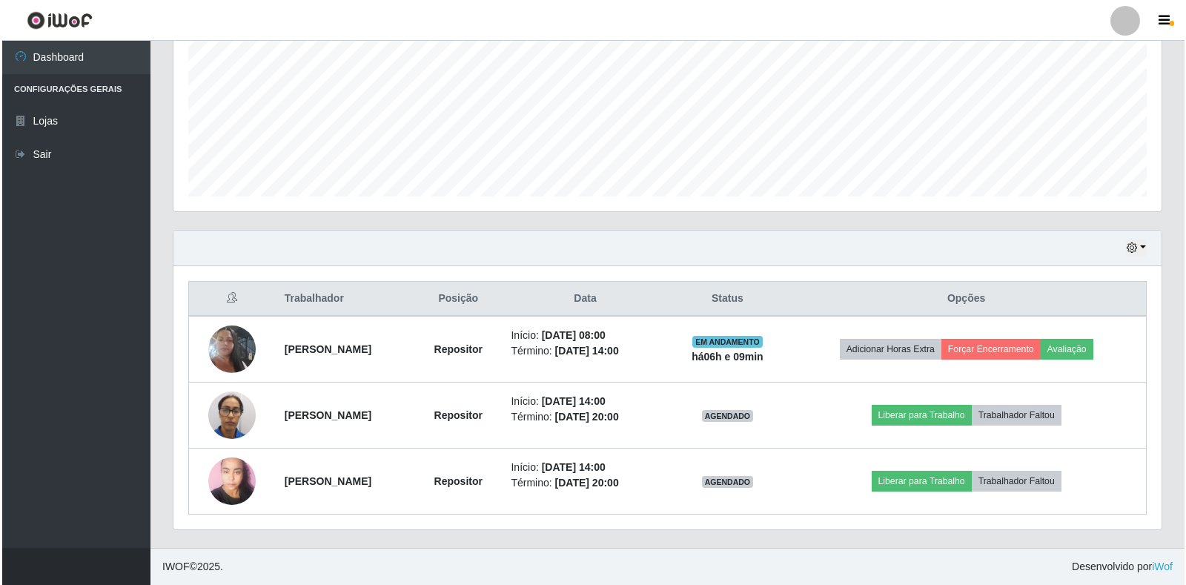
scroll to position [308, 988]
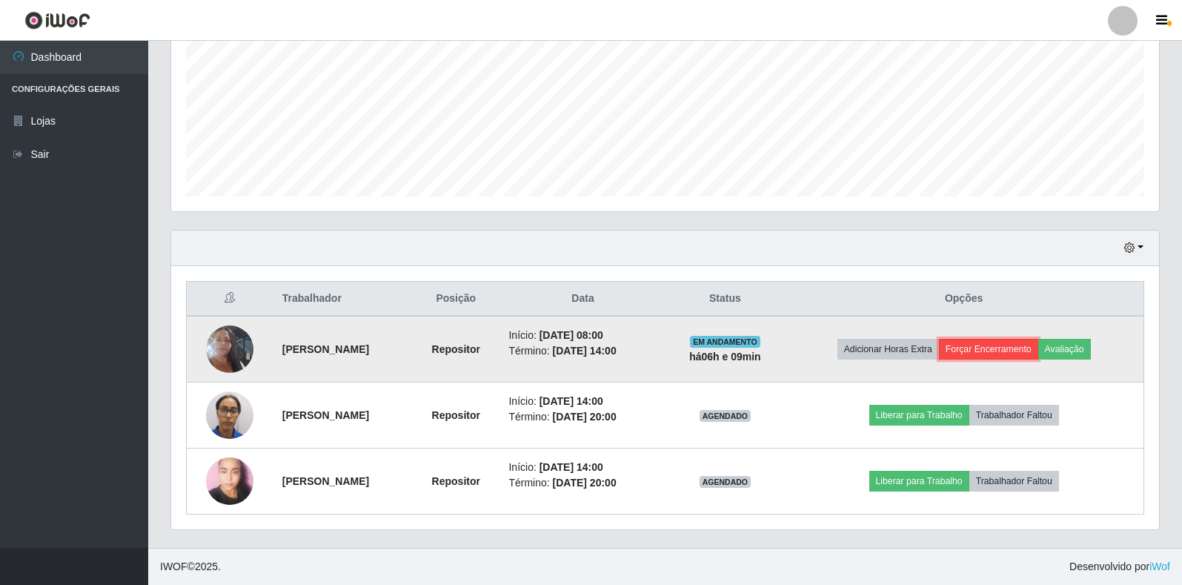
click at [1025, 345] on button "Forçar Encerramento" at bounding box center [988, 349] width 99 height 21
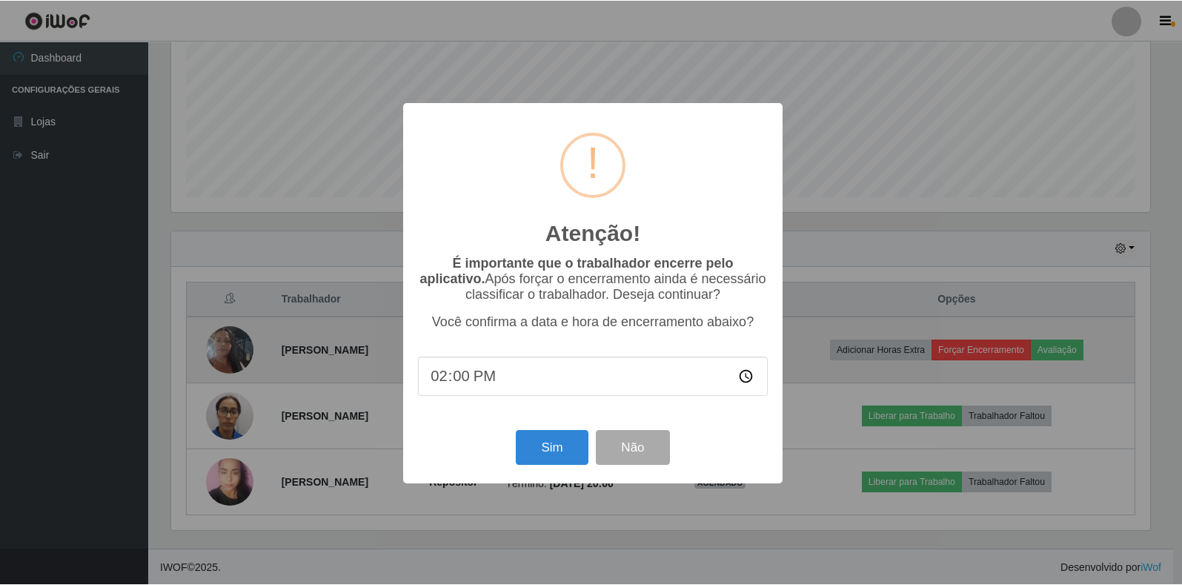
scroll to position [308, 979]
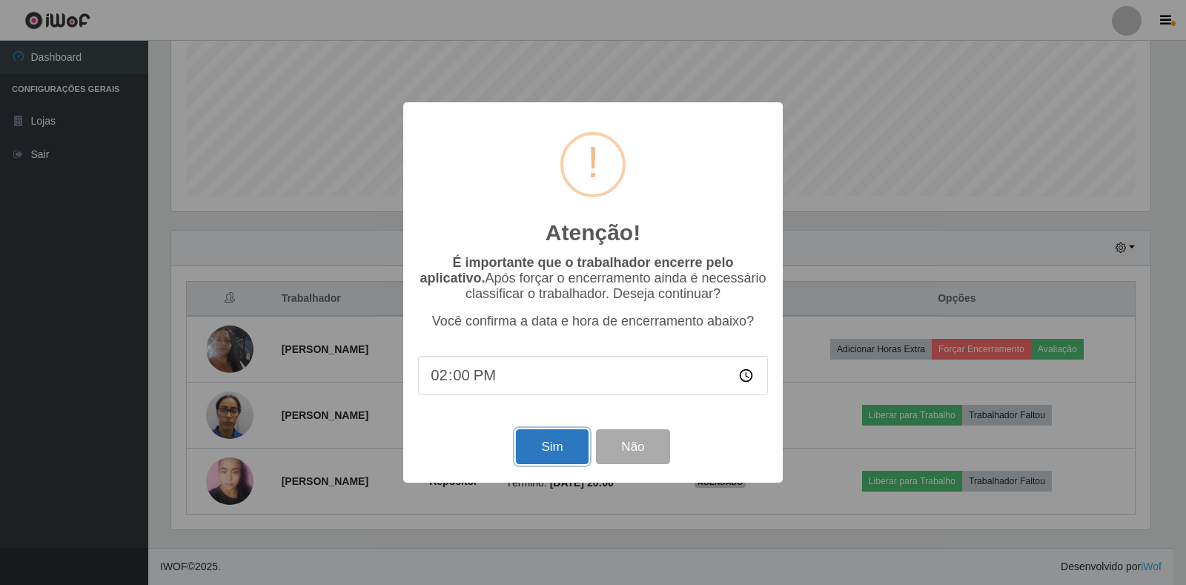
click at [552, 456] on button "Sim" at bounding box center [552, 446] width 72 height 35
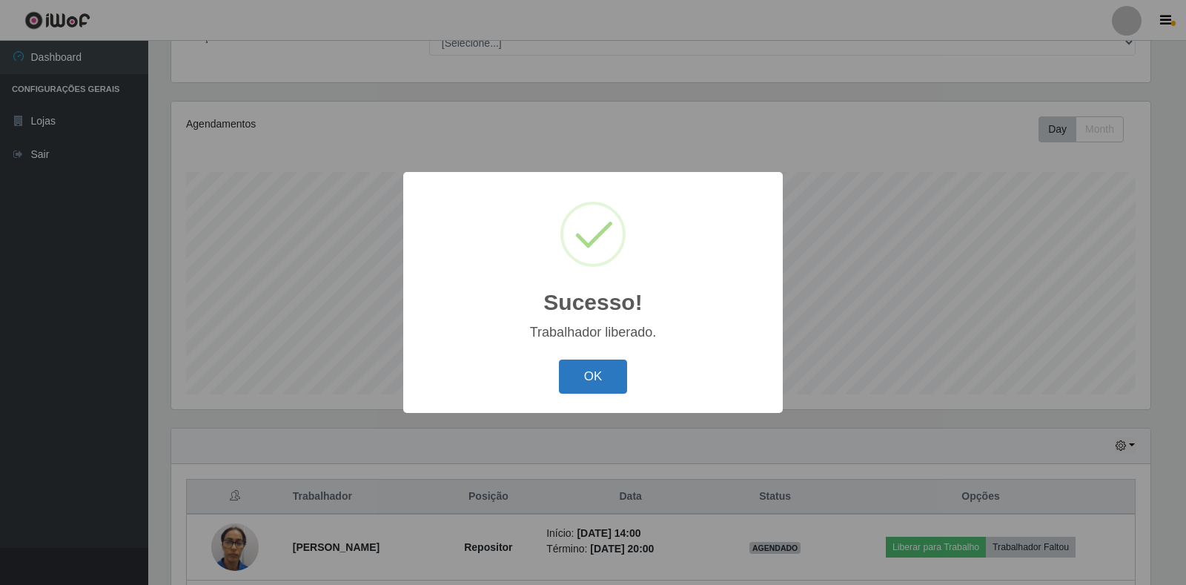
click at [601, 378] on button "OK" at bounding box center [593, 377] width 69 height 35
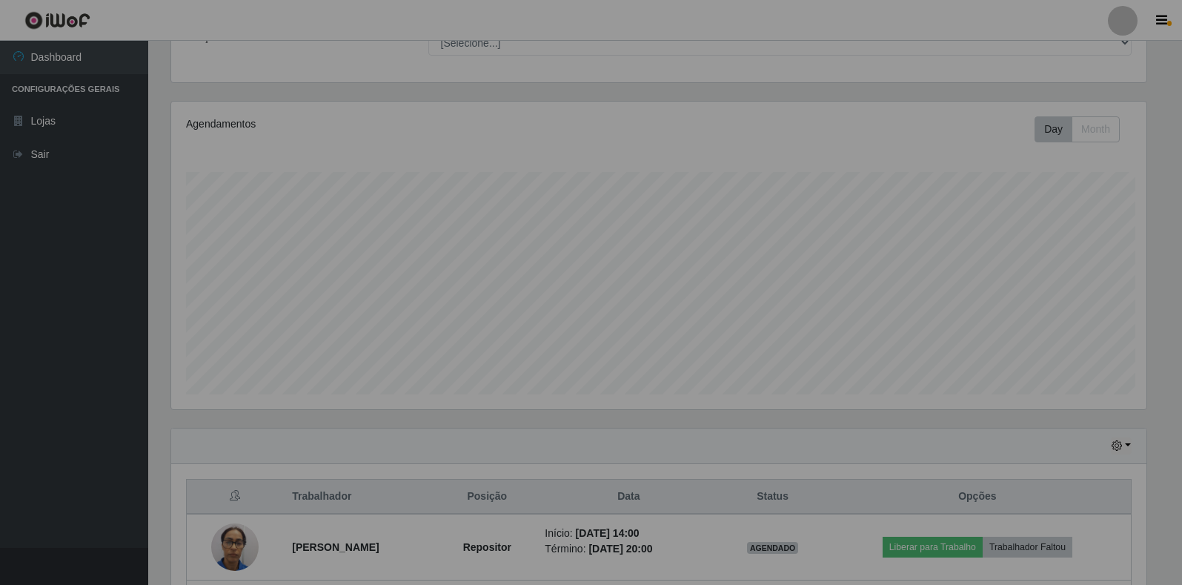
scroll to position [308, 988]
